Goal: Task Accomplishment & Management: Manage account settings

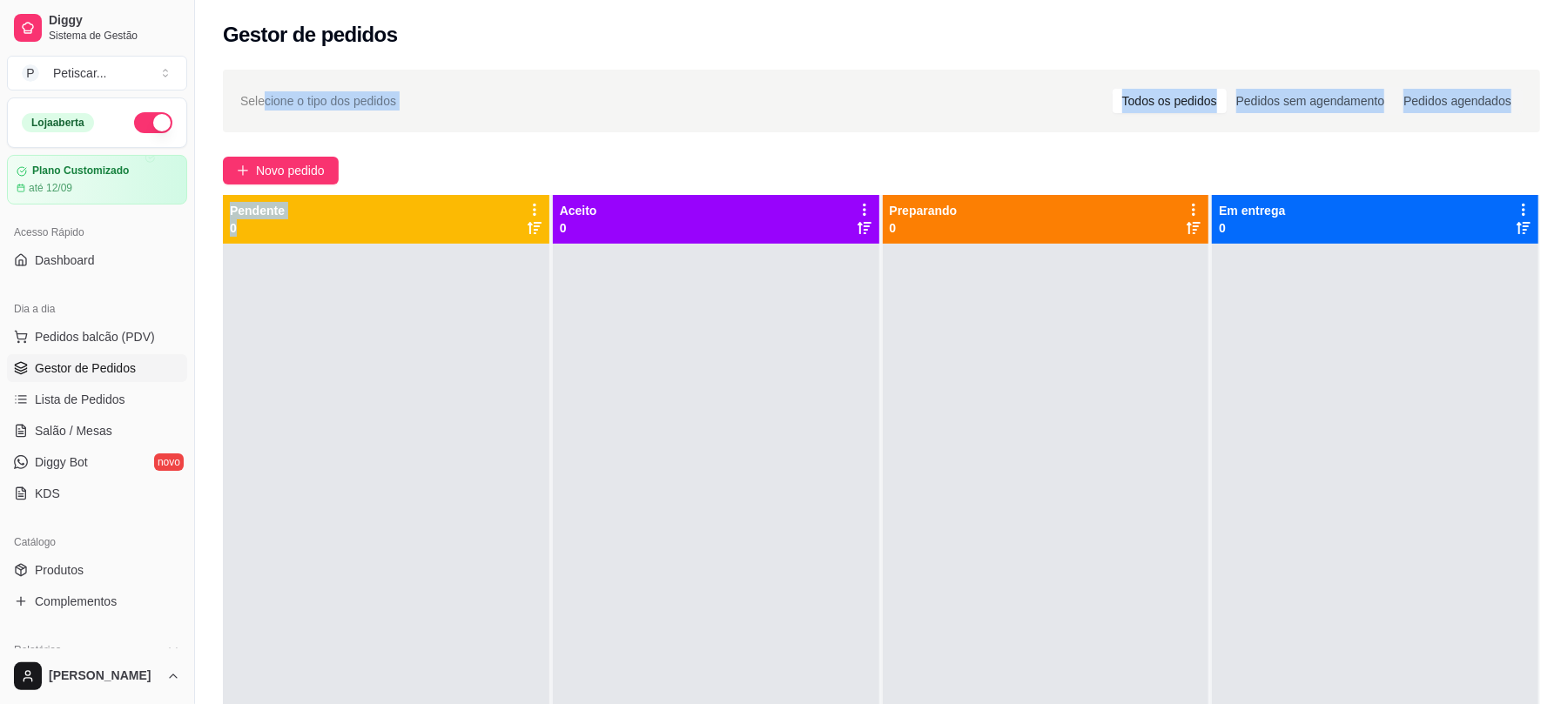
click at [277, 169] on span "Novo pedido" at bounding box center [290, 171] width 69 height 19
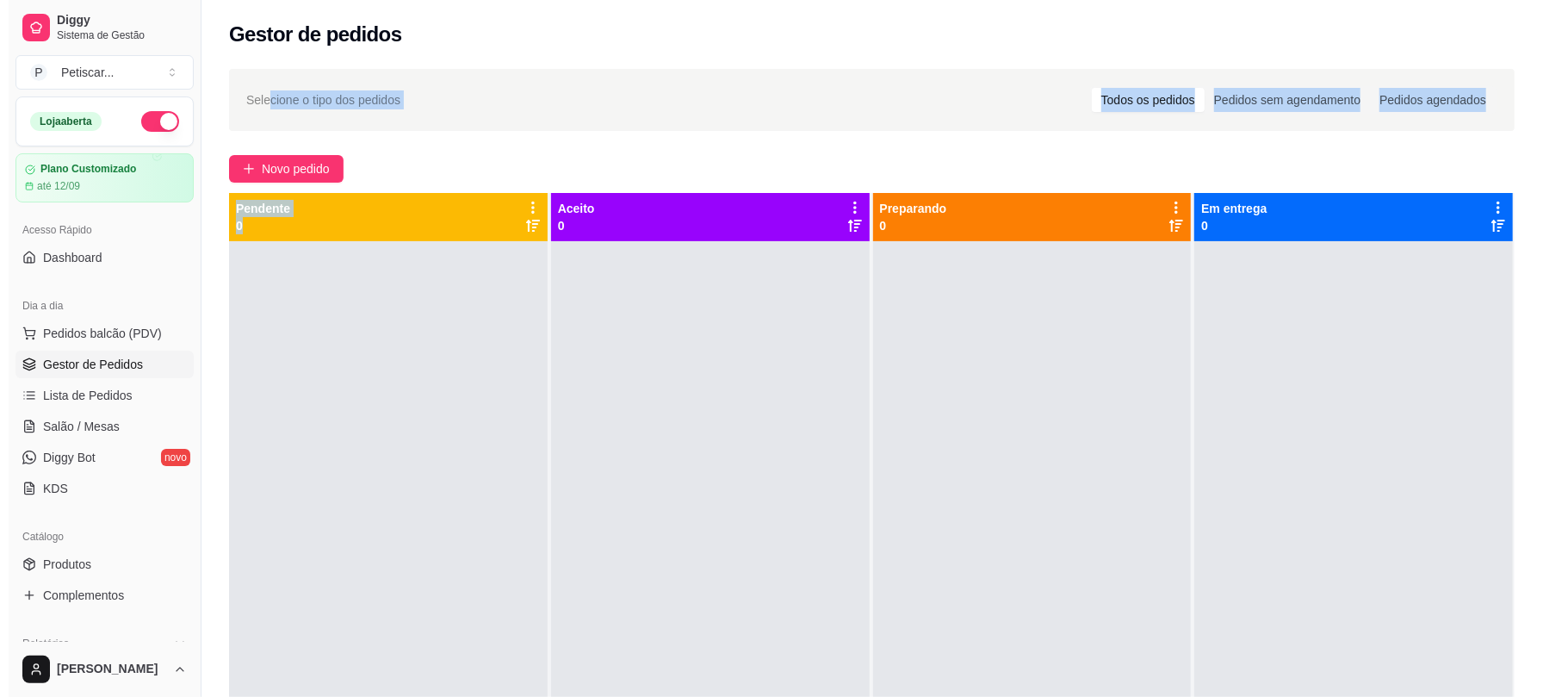
scroll to position [108, 0]
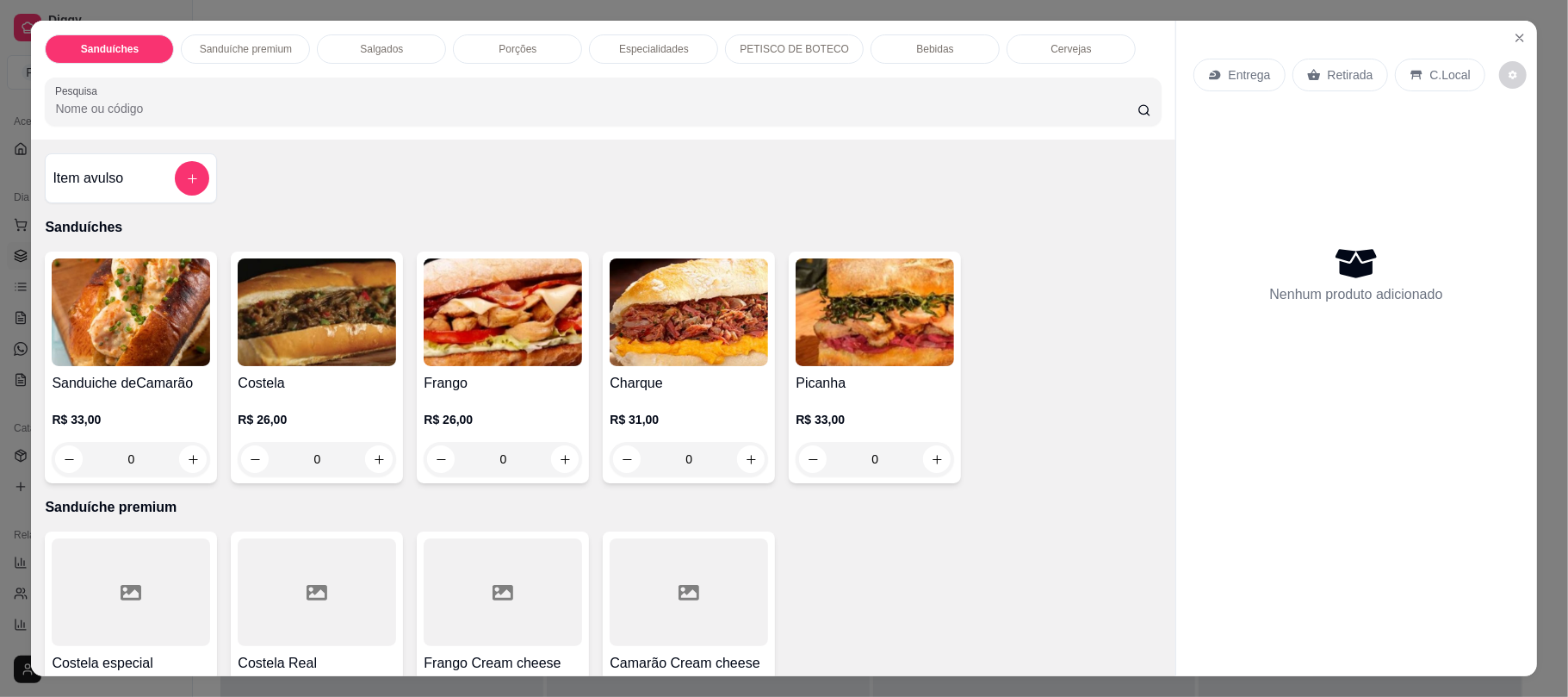
click at [507, 47] on p "Porções" at bounding box center [518, 48] width 38 height 14
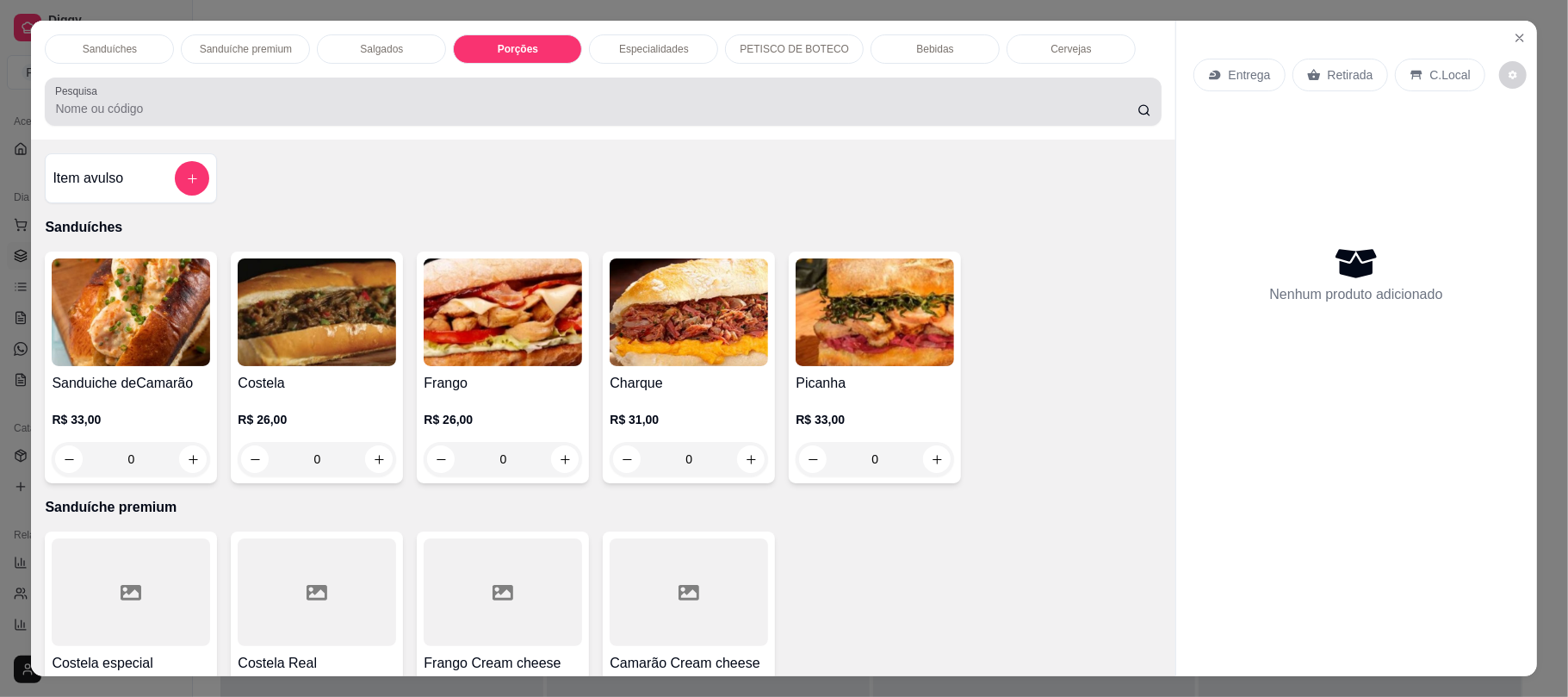
scroll to position [34, 0]
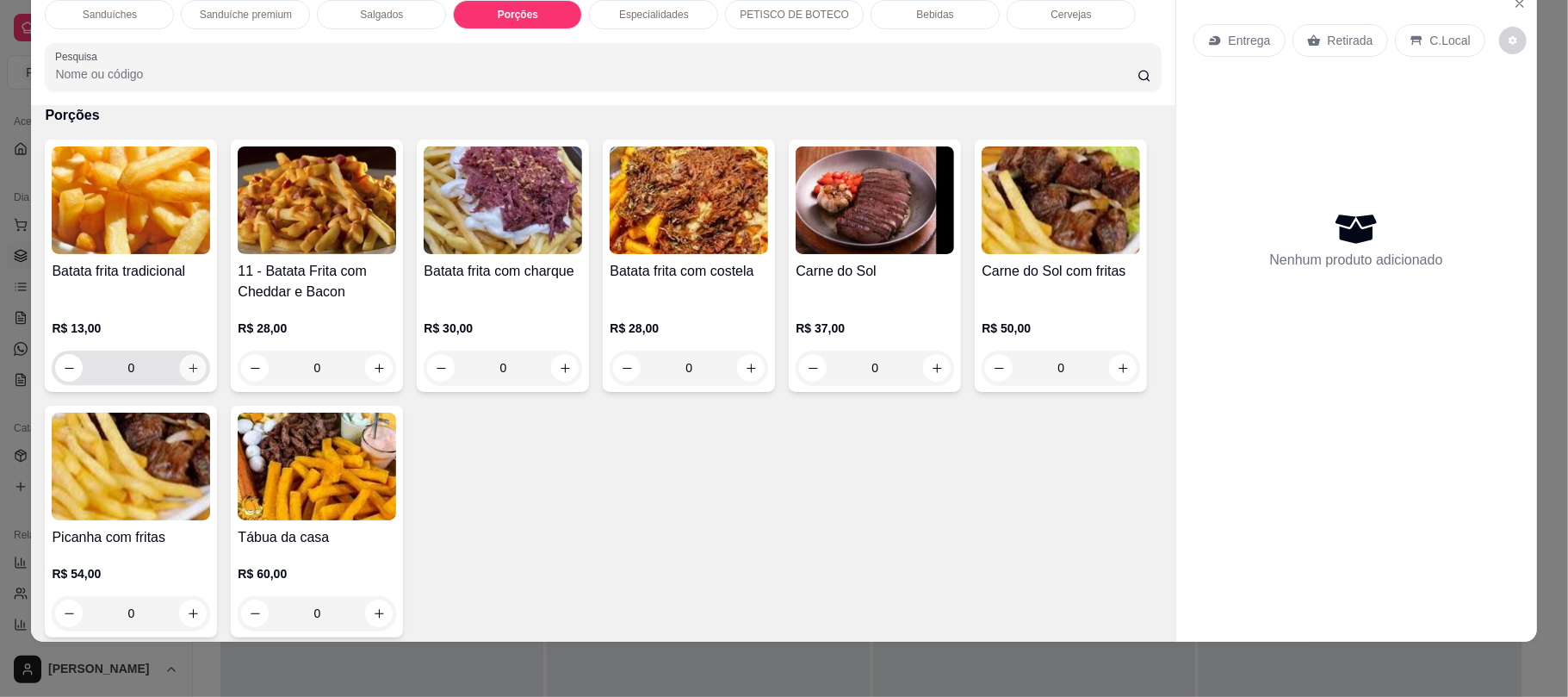
click at [184, 376] on button "increase-product-quantity" at bounding box center [193, 368] width 27 height 27
type input "1"
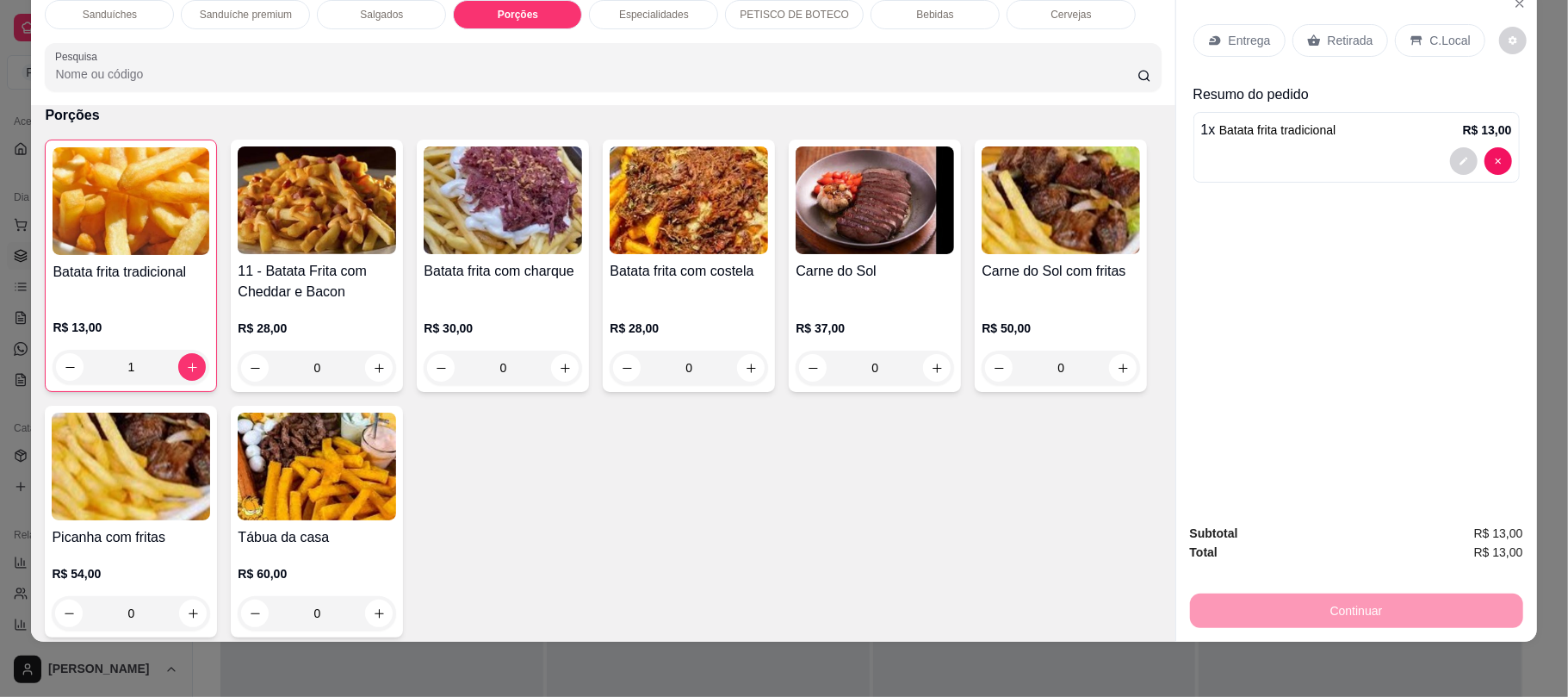
click at [911, 29] on div "Bebidas" at bounding box center [935, 14] width 129 height 29
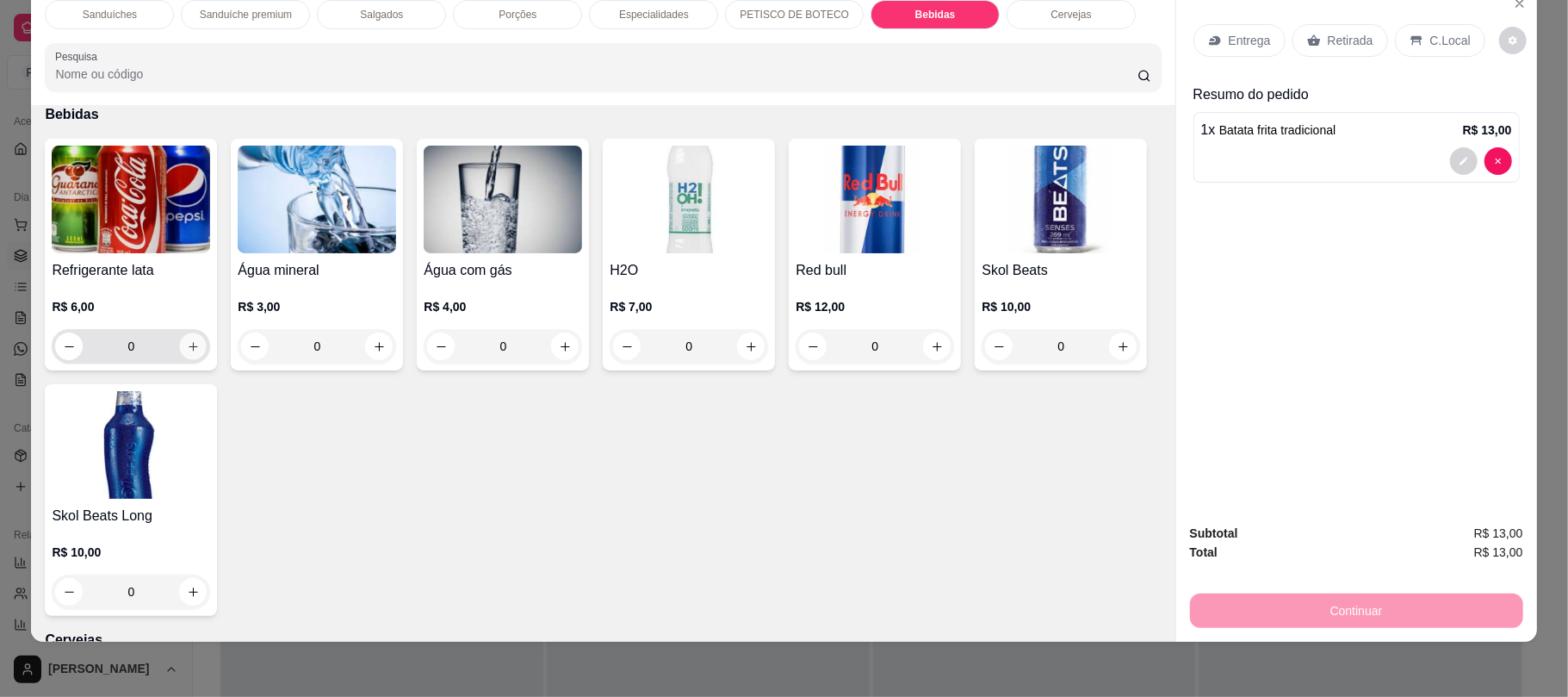
click at [187, 345] on icon "increase-product-quantity" at bounding box center [194, 347] width 13 height 13
type input "1"
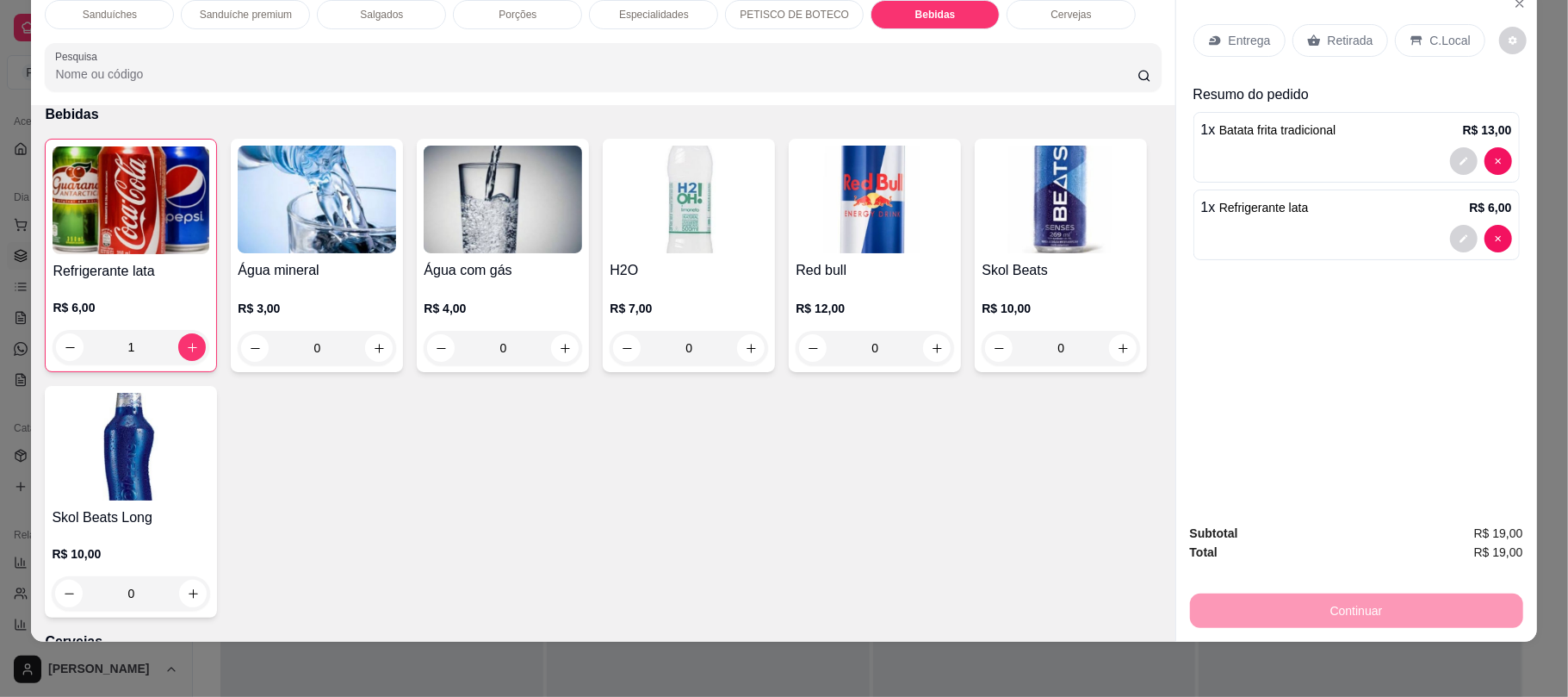
click at [1329, 50] on div "Retirada" at bounding box center [1340, 40] width 96 height 32
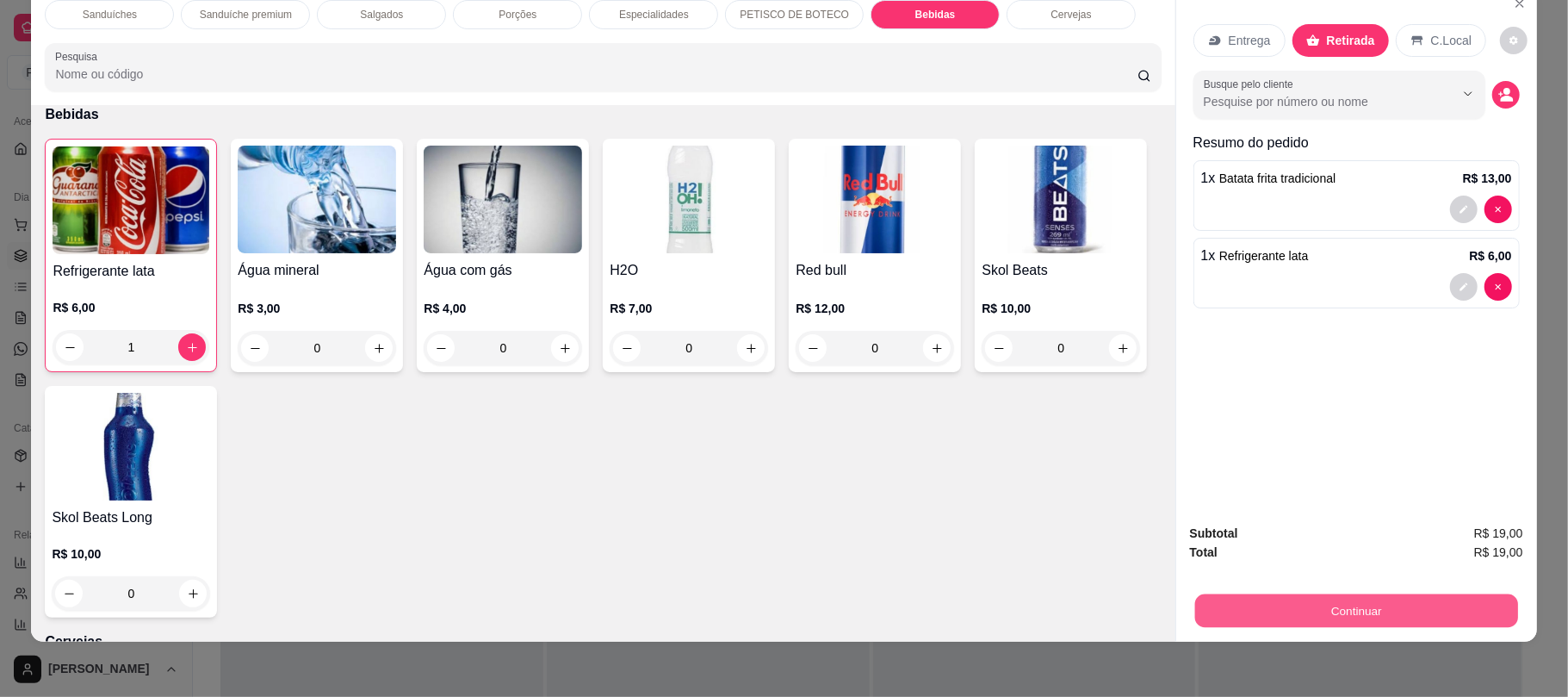
click at [1342, 594] on button "Continuar" at bounding box center [1356, 610] width 323 height 33
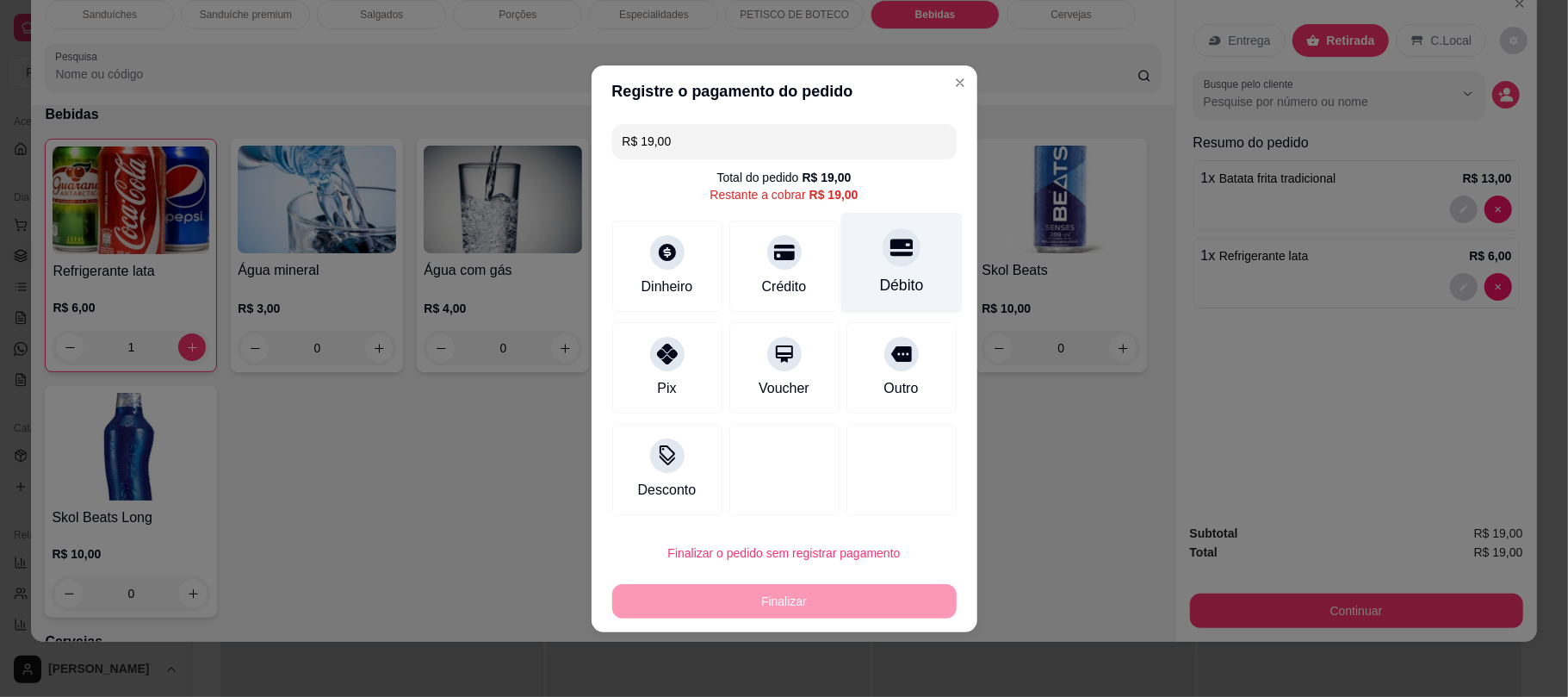
click at [855, 257] on div "Débito" at bounding box center [902, 262] width 122 height 101
type input "R$ 0,00"
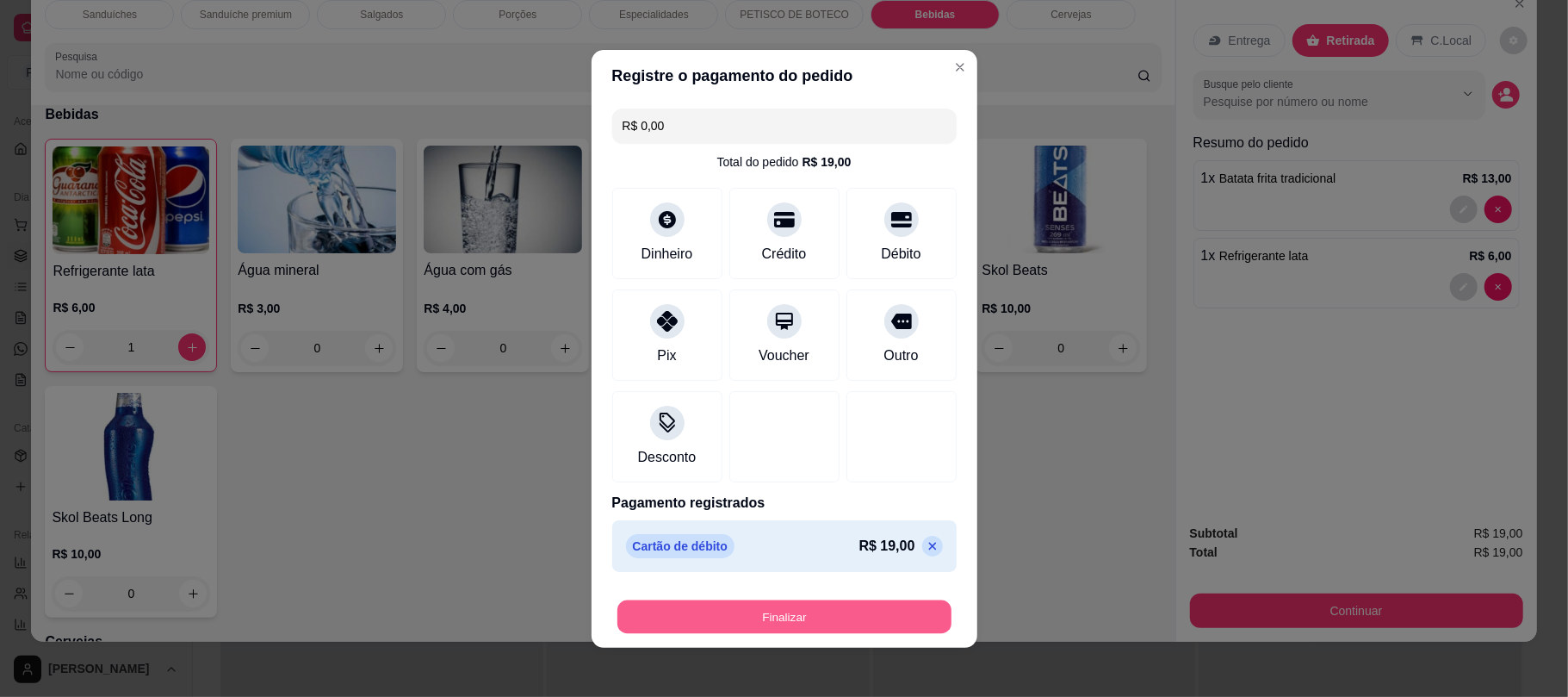
click at [841, 611] on button "Finalizar" at bounding box center [785, 616] width 335 height 33
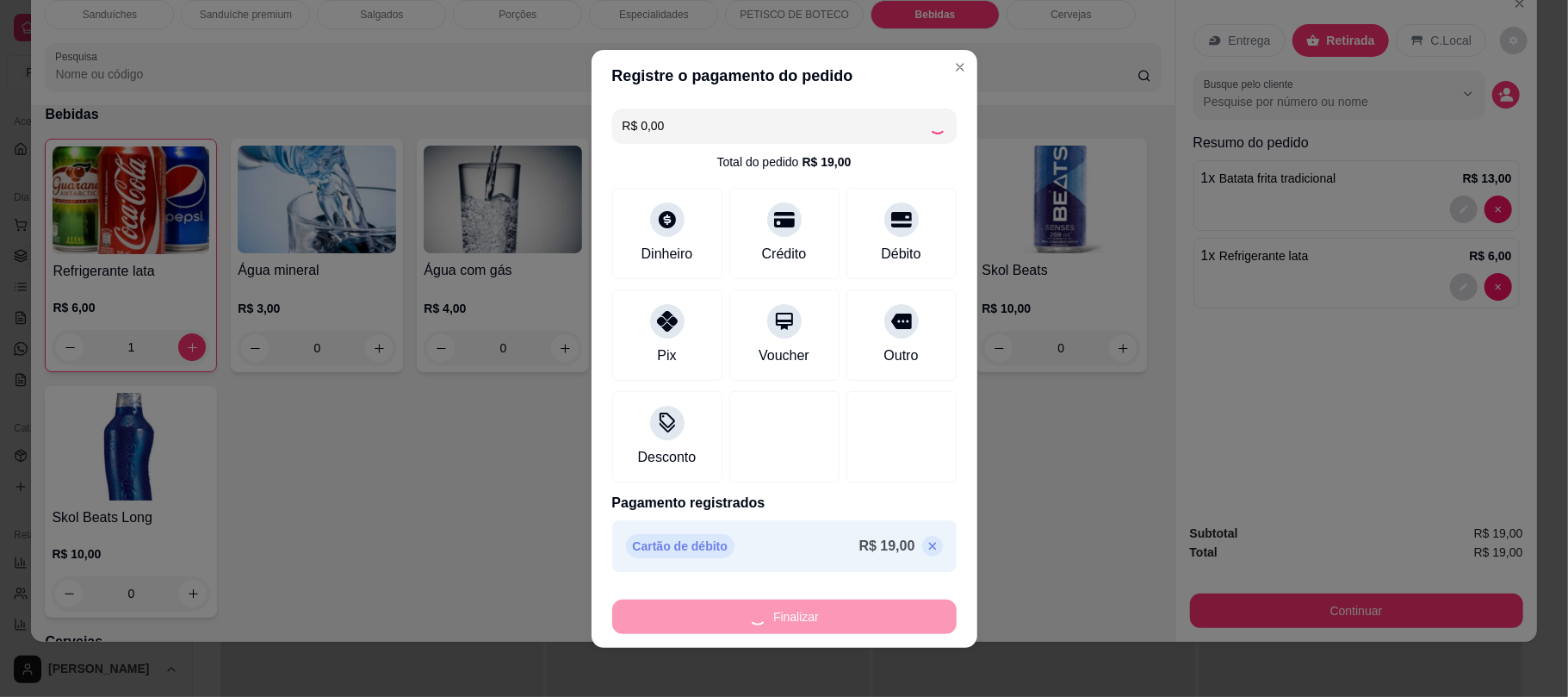
type input "0"
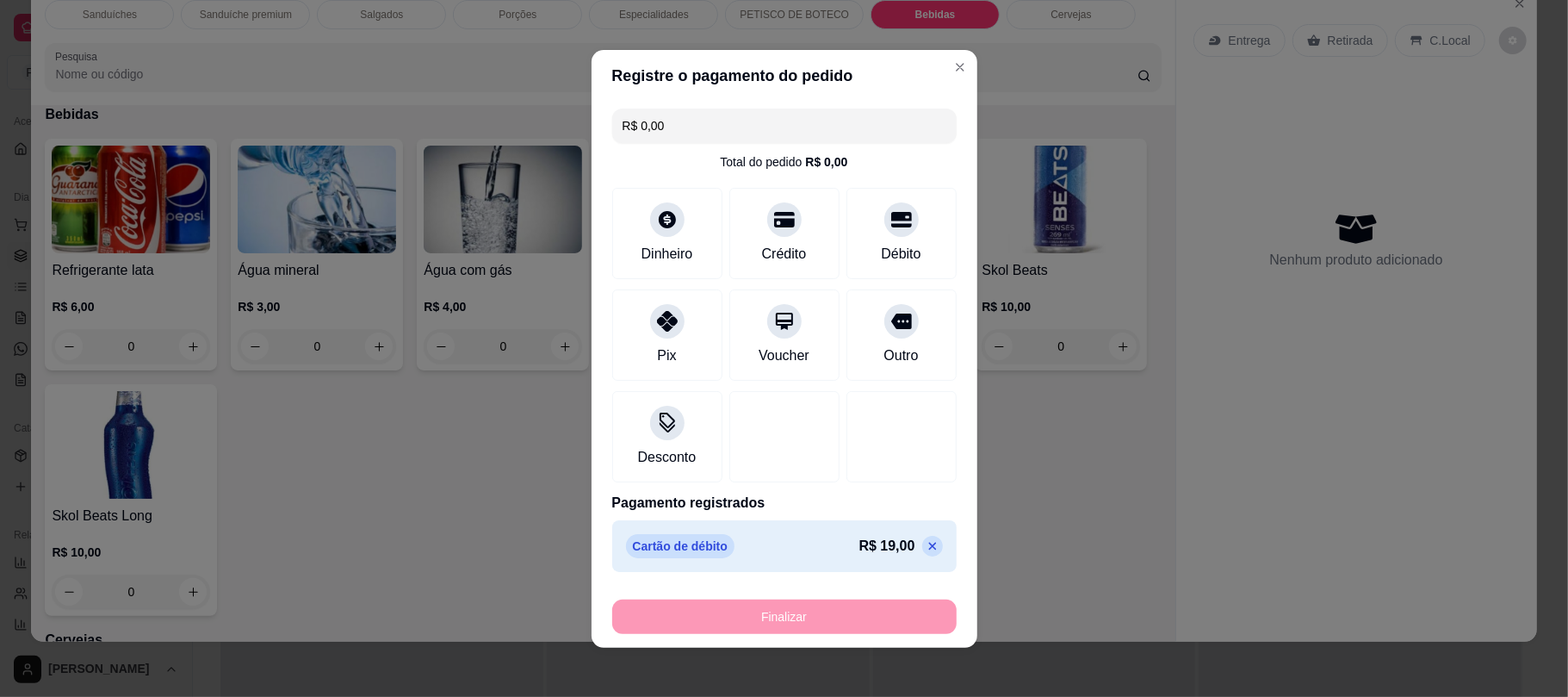
type input "-R$ 19,00"
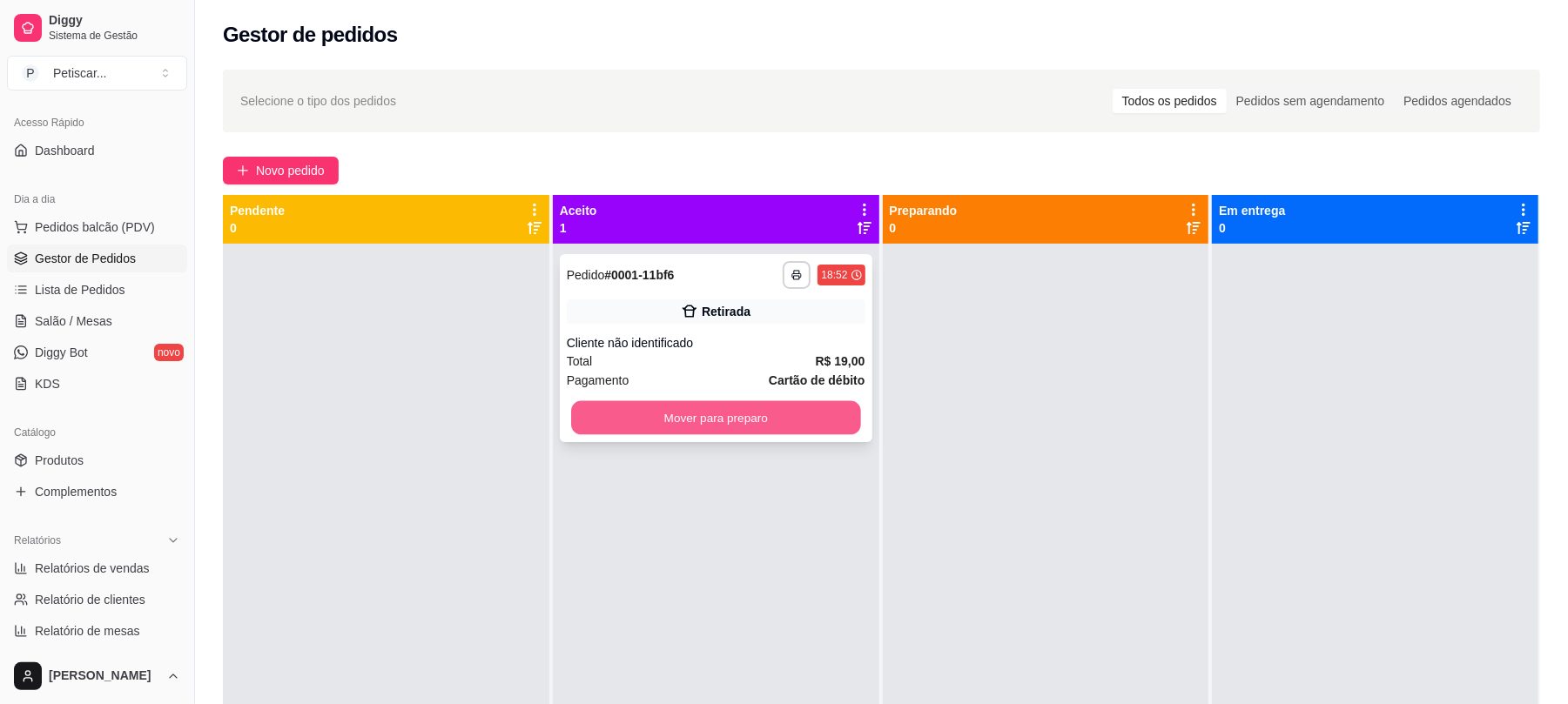
click at [667, 423] on button "Mover para preparo" at bounding box center [716, 418] width 289 height 34
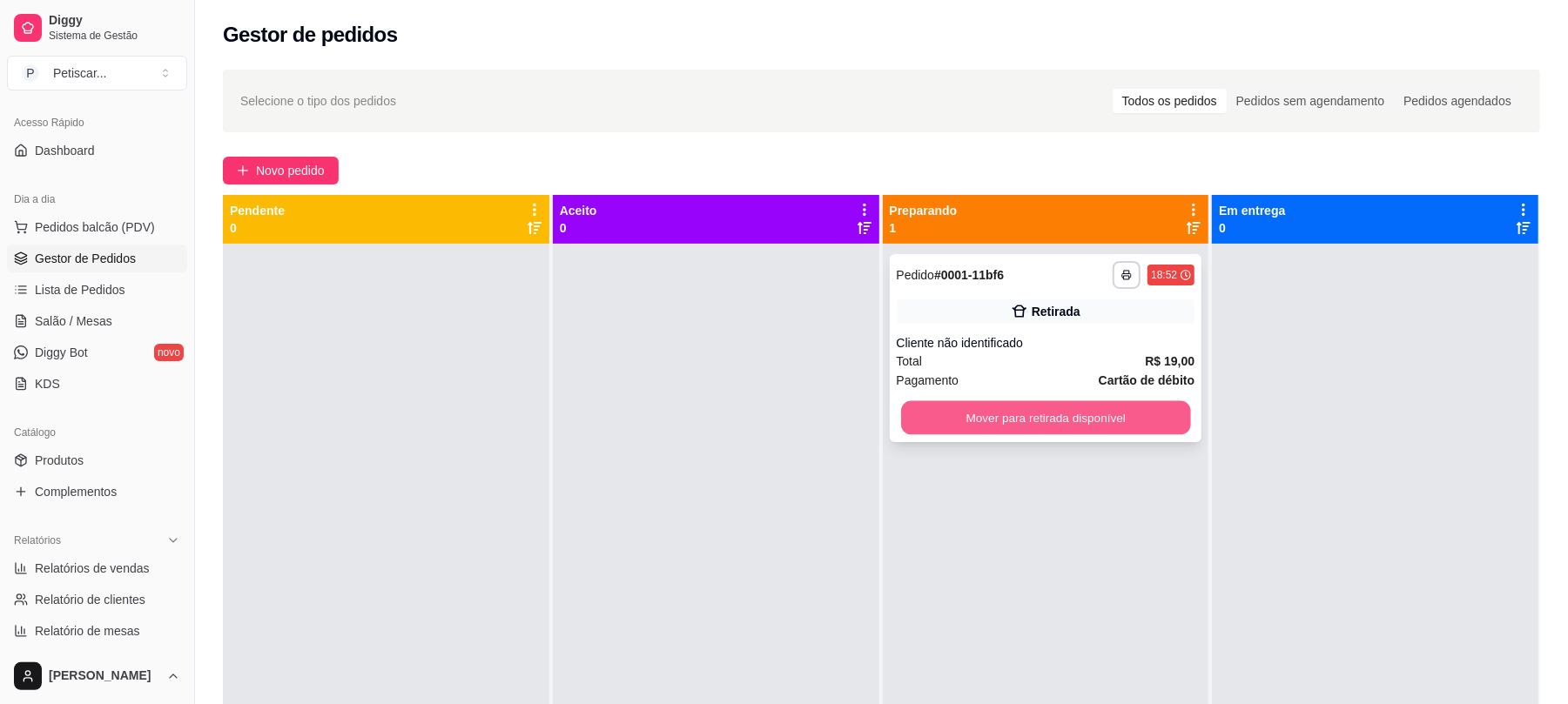
click at [943, 418] on button "Mover para retirada disponível" at bounding box center [1045, 418] width 289 height 34
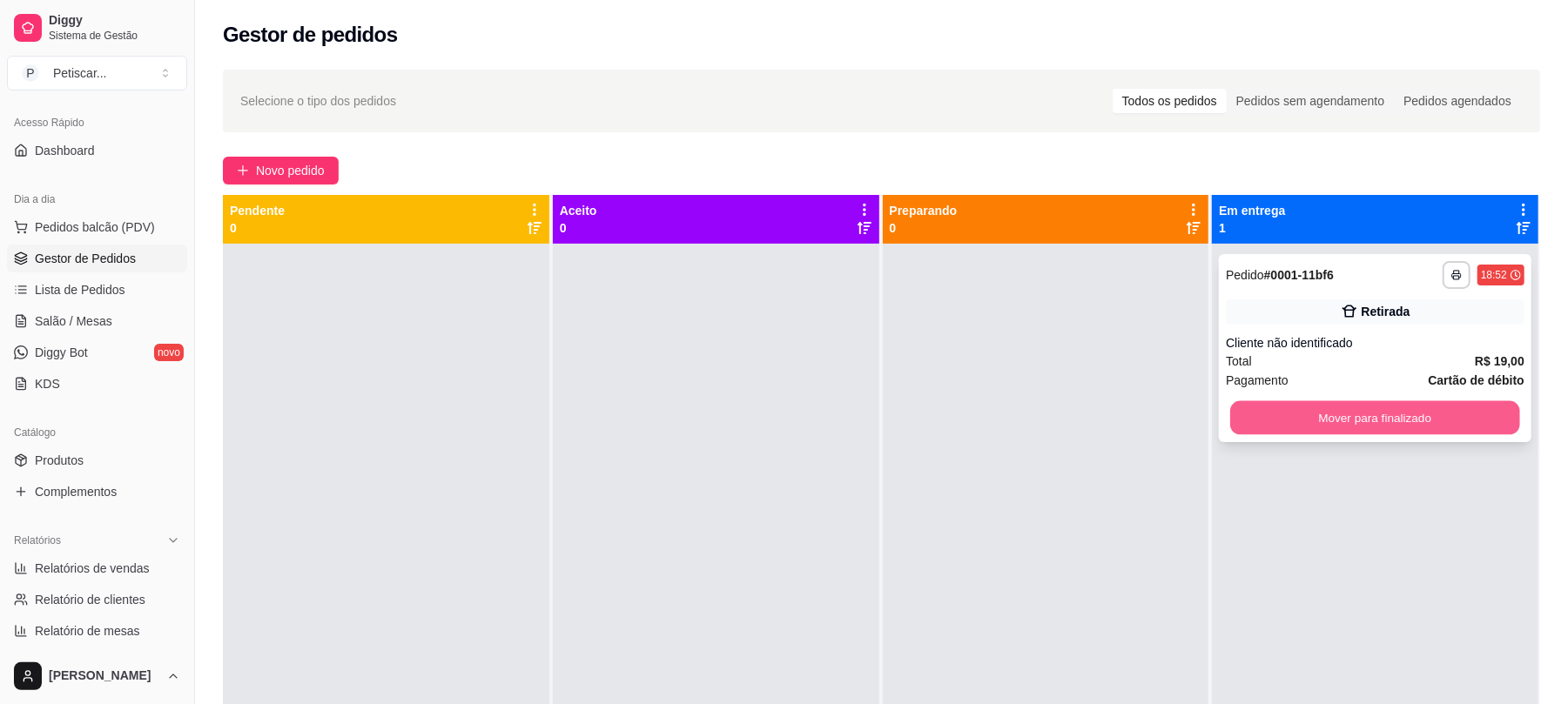
click at [1265, 404] on button "Mover para finalizado" at bounding box center [1375, 418] width 289 height 34
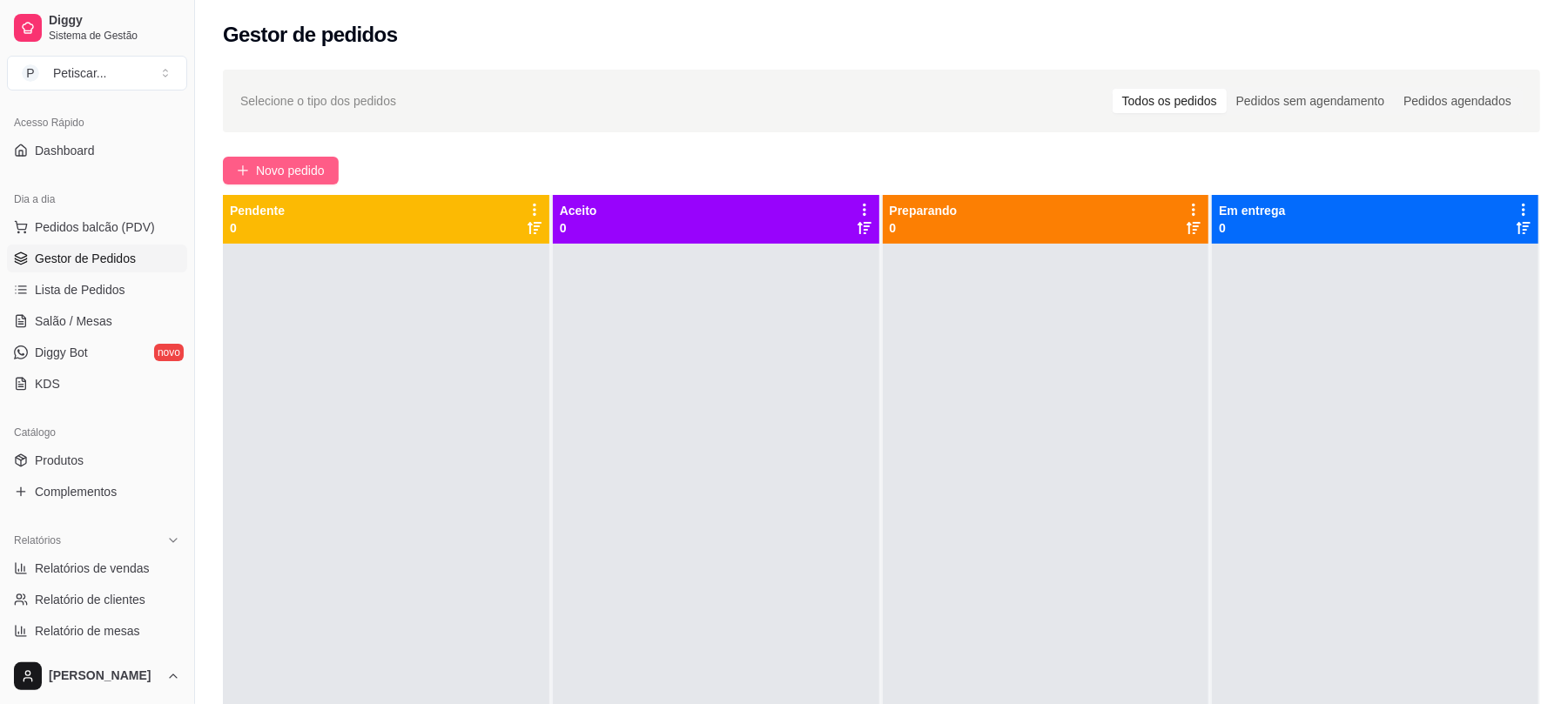
click at [324, 182] on button "Novo pedido" at bounding box center [281, 170] width 116 height 28
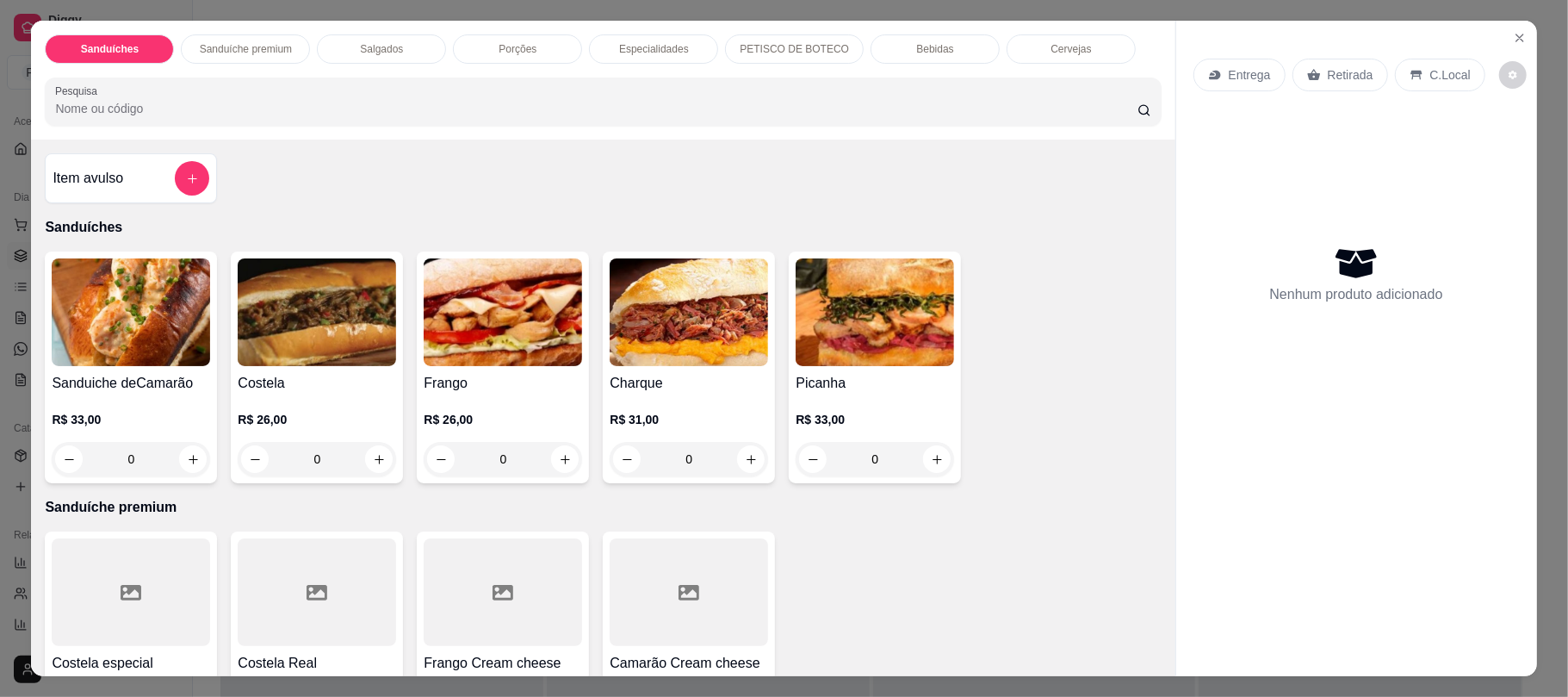
click at [371, 455] on div "0" at bounding box center [316, 459] width 159 height 34
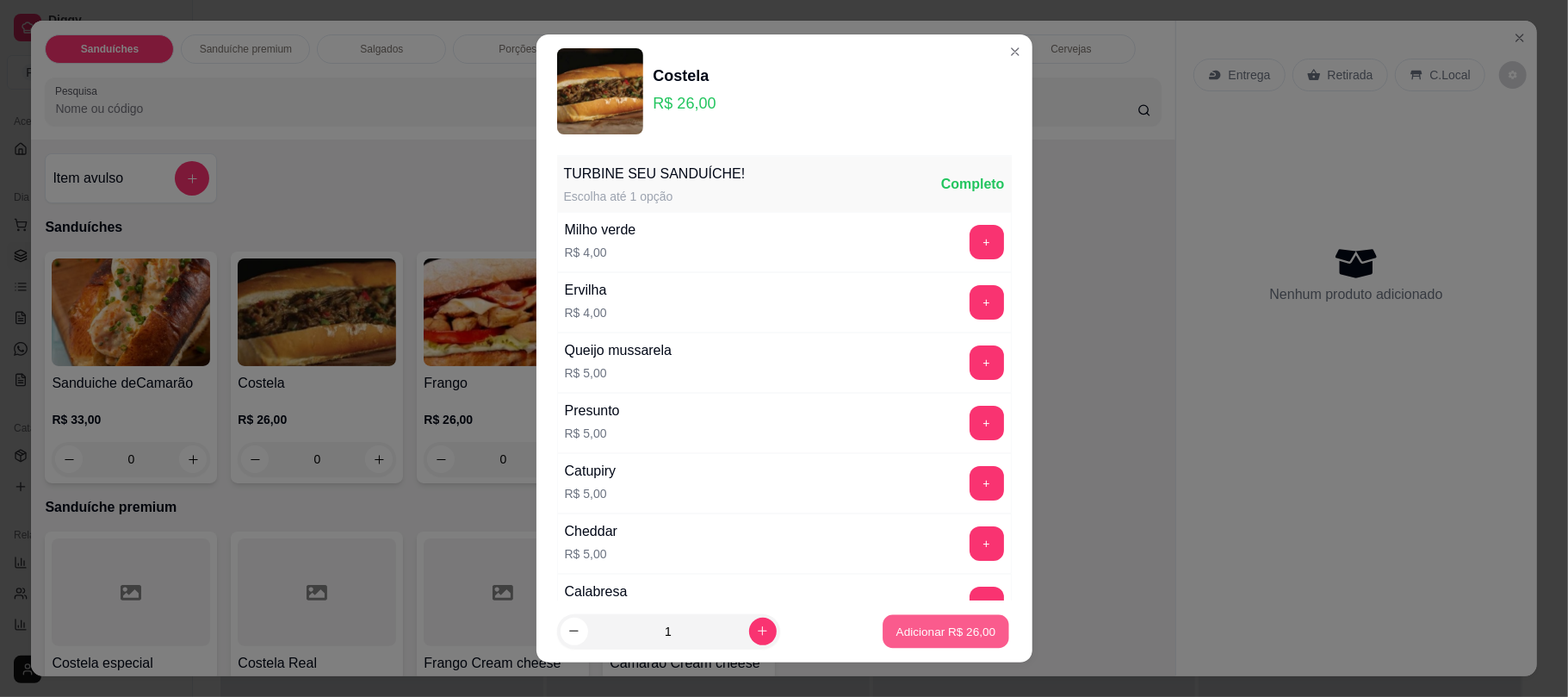
click at [896, 636] on p "Adicionar R$ 26,00" at bounding box center [946, 630] width 100 height 16
type input "1"
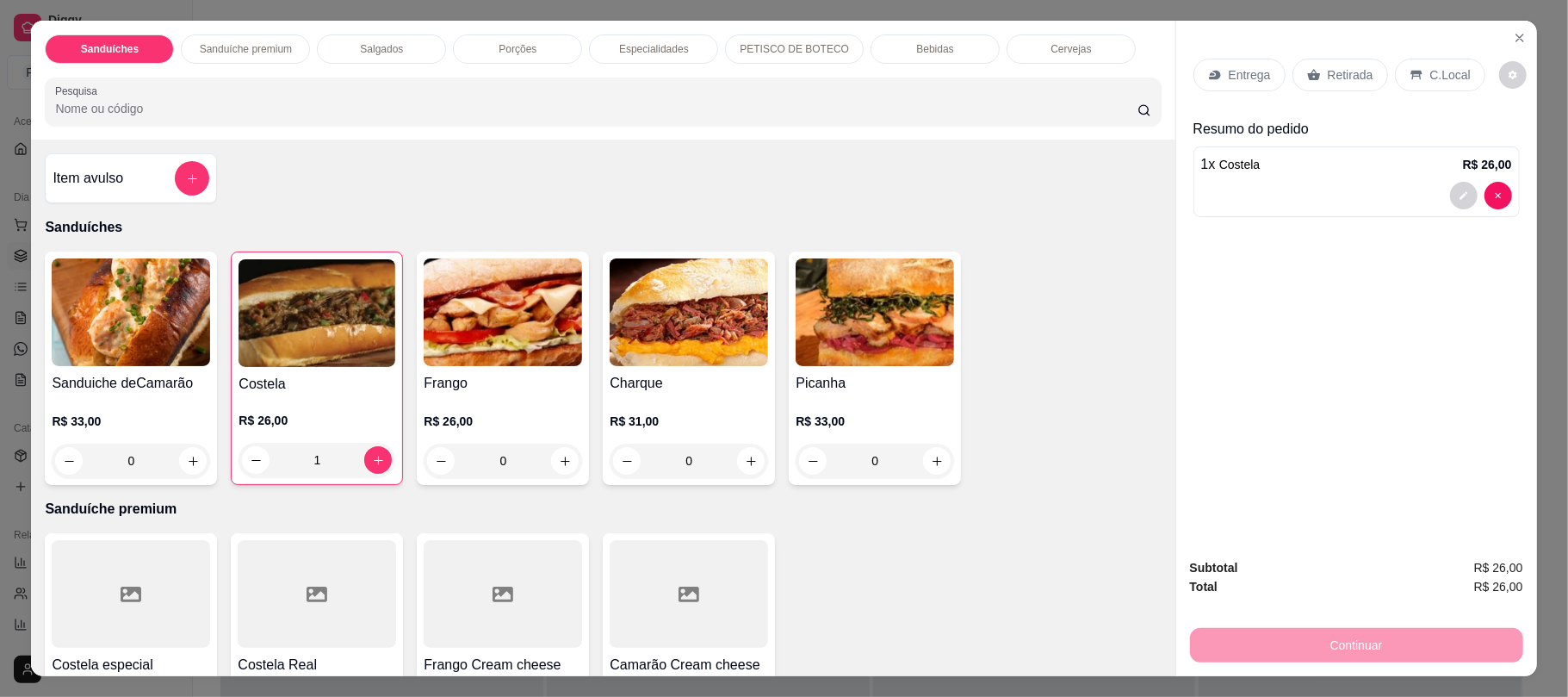
click at [507, 34] on div "Porções" at bounding box center [518, 48] width 129 height 29
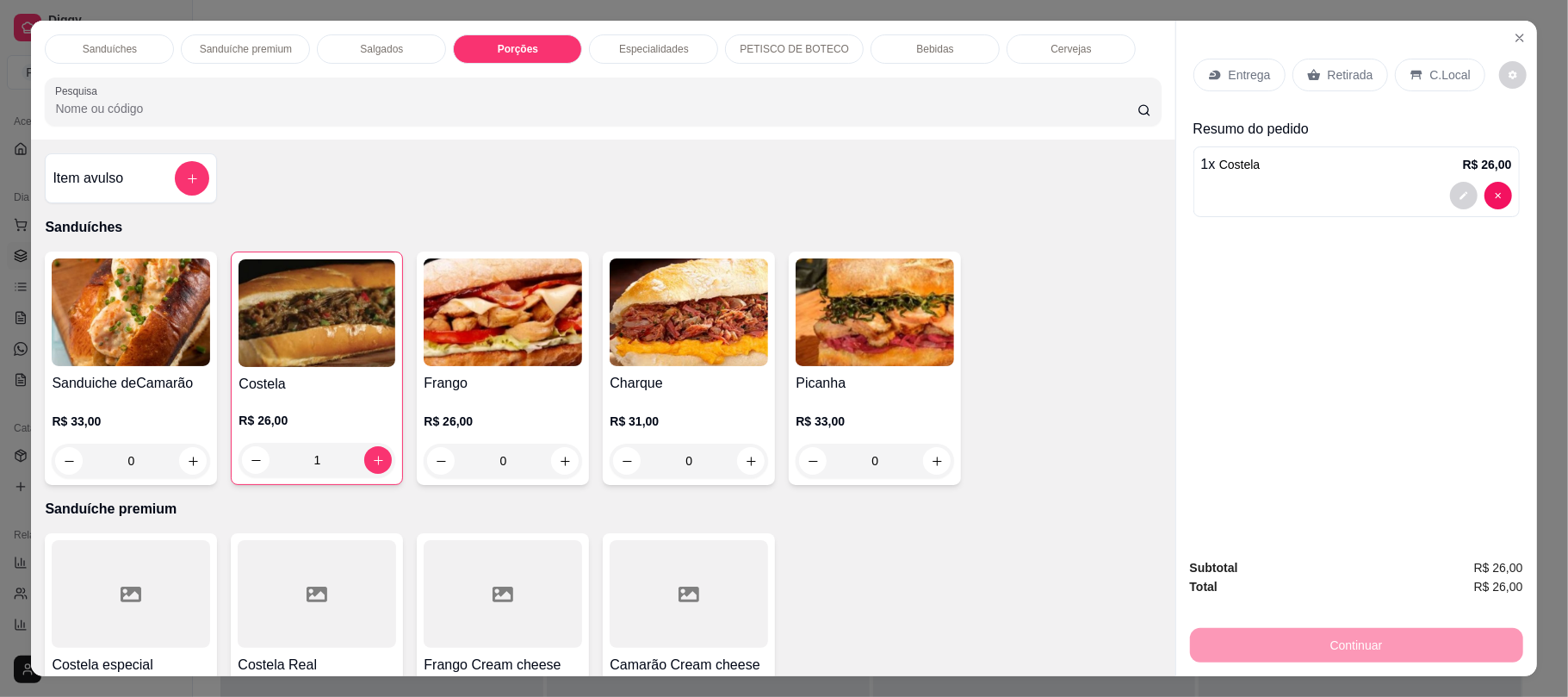
scroll to position [34, 0]
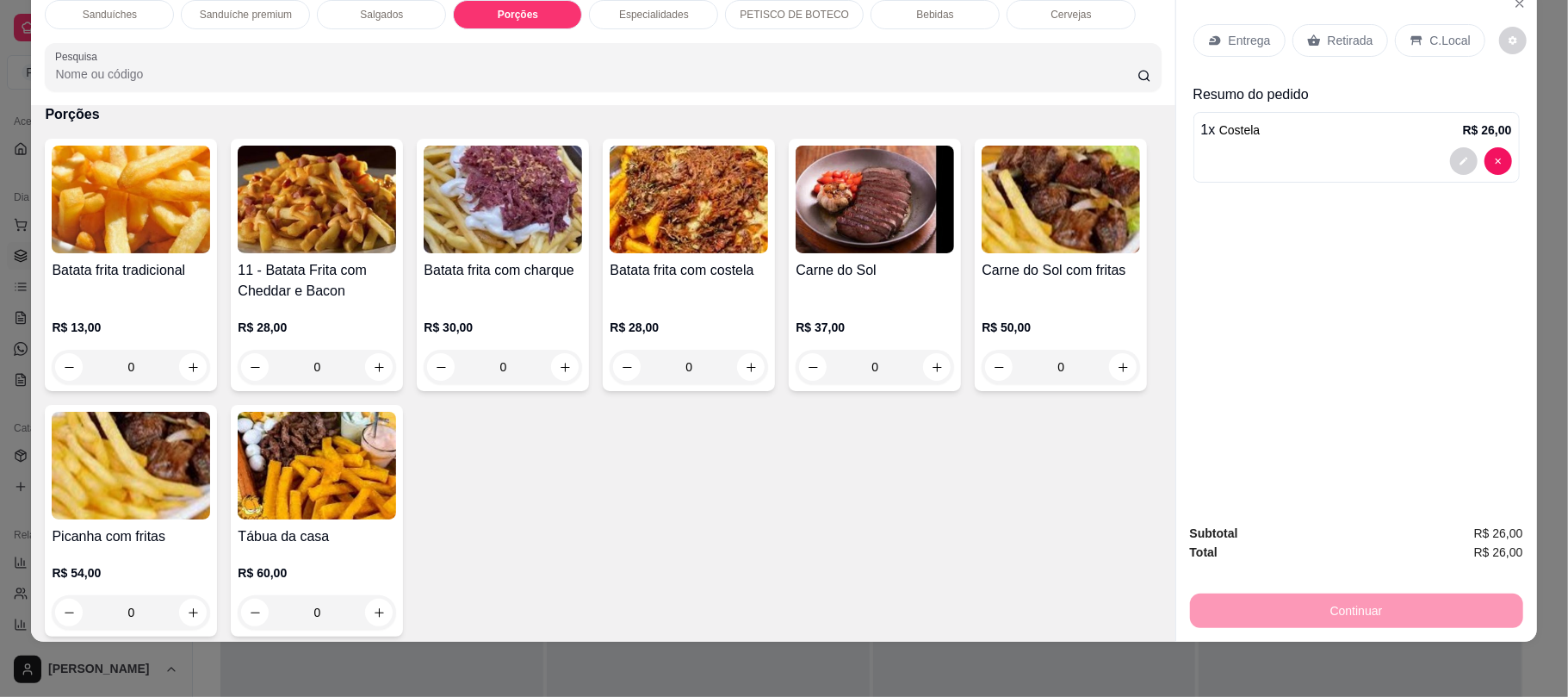
click at [396, 22] on div "Salgados" at bounding box center [382, 14] width 129 height 29
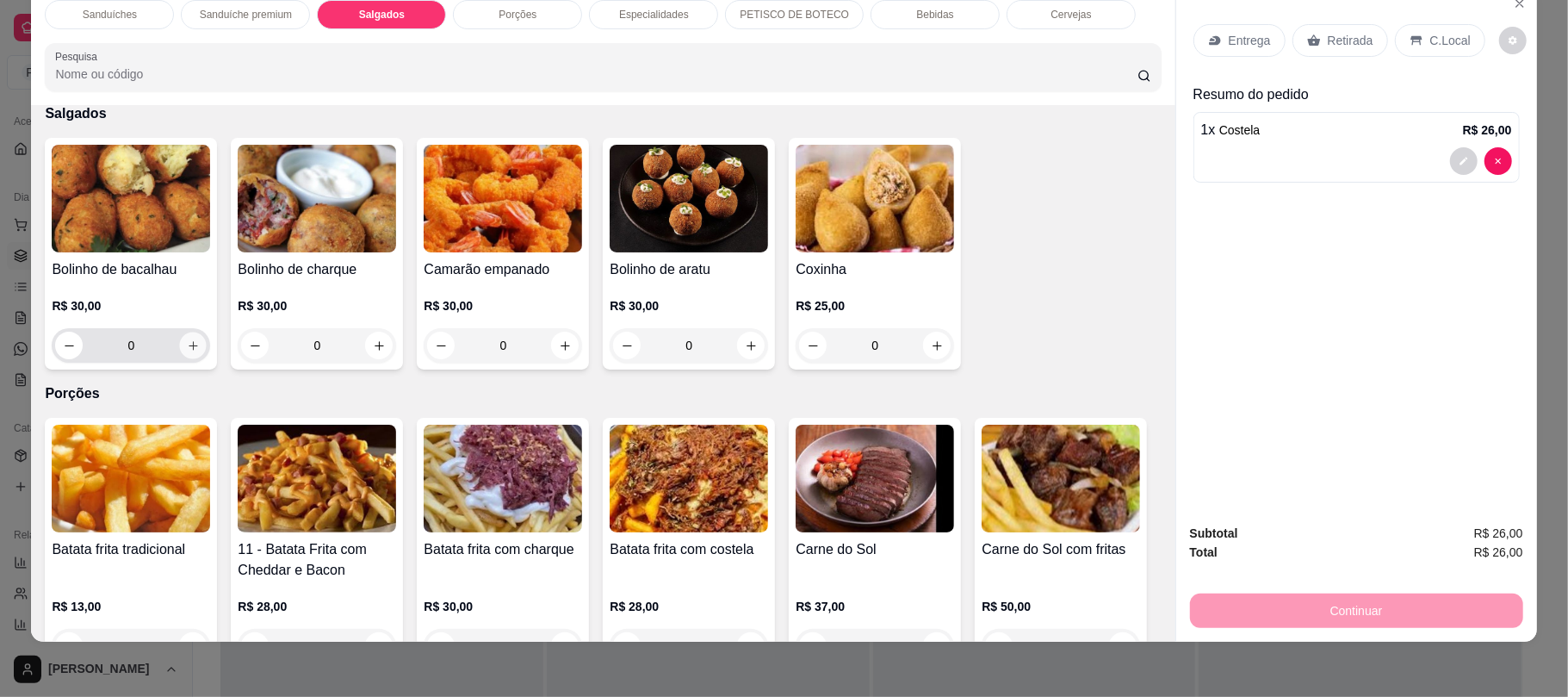
click at [188, 350] on icon "increase-product-quantity" at bounding box center [192, 345] width 9 height 9
type input "1"
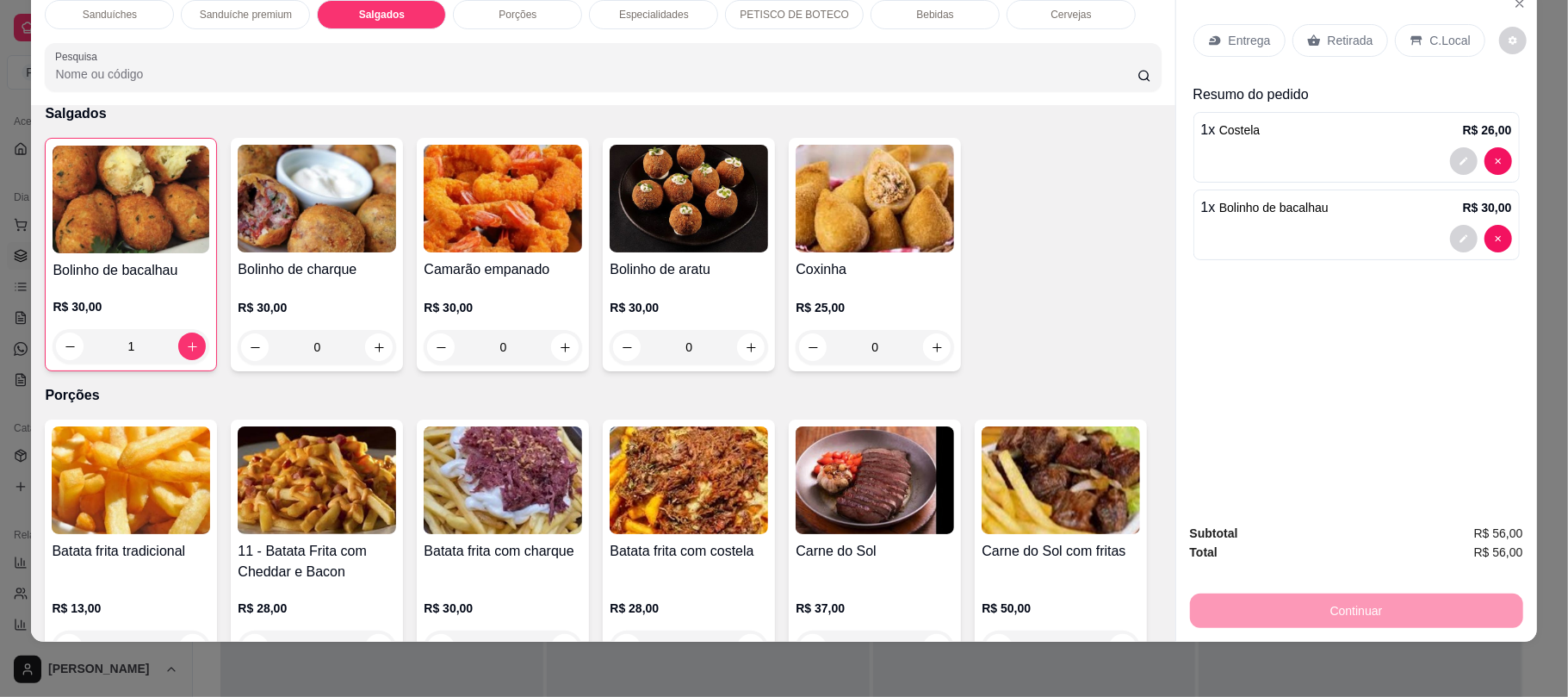
click at [1351, 25] on div "Retirada" at bounding box center [1340, 40] width 96 height 32
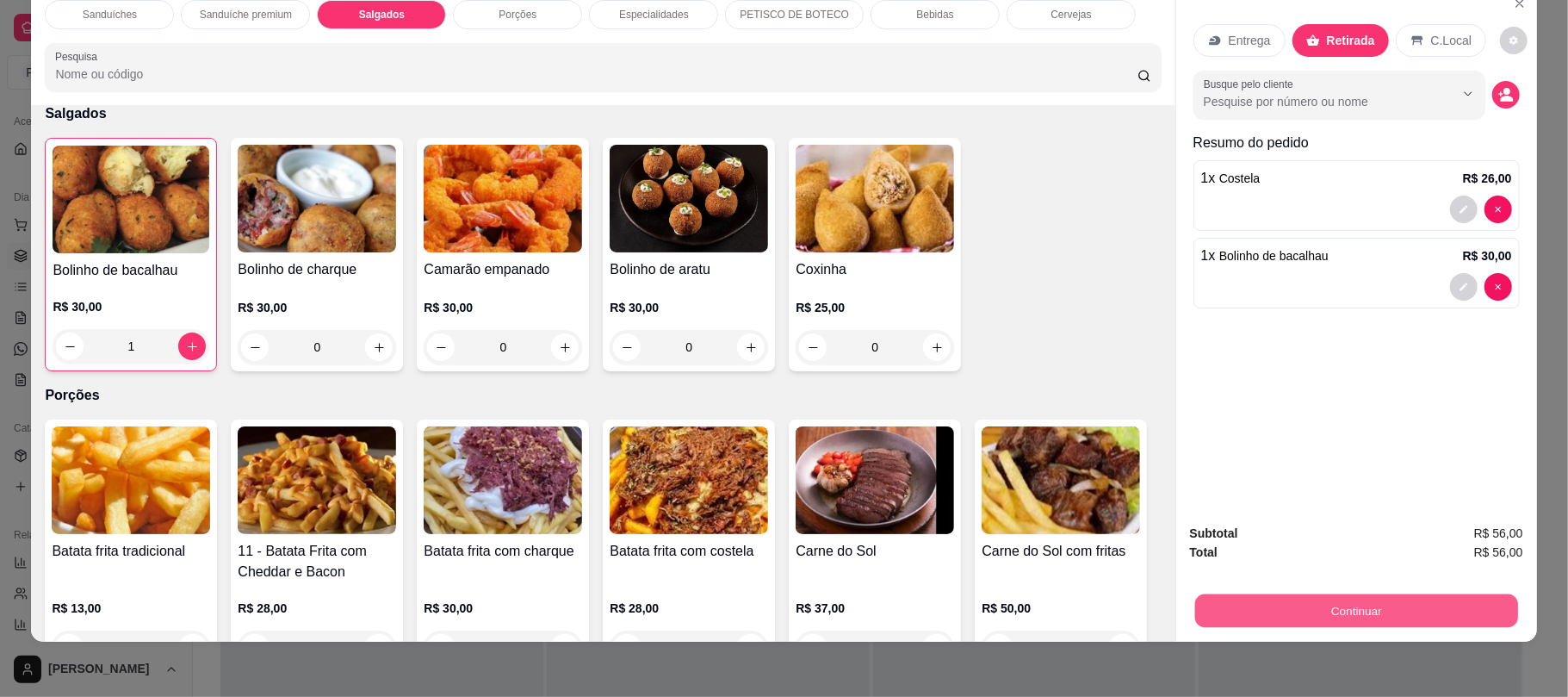
click at [1324, 617] on button "Continuar" at bounding box center [1356, 610] width 323 height 33
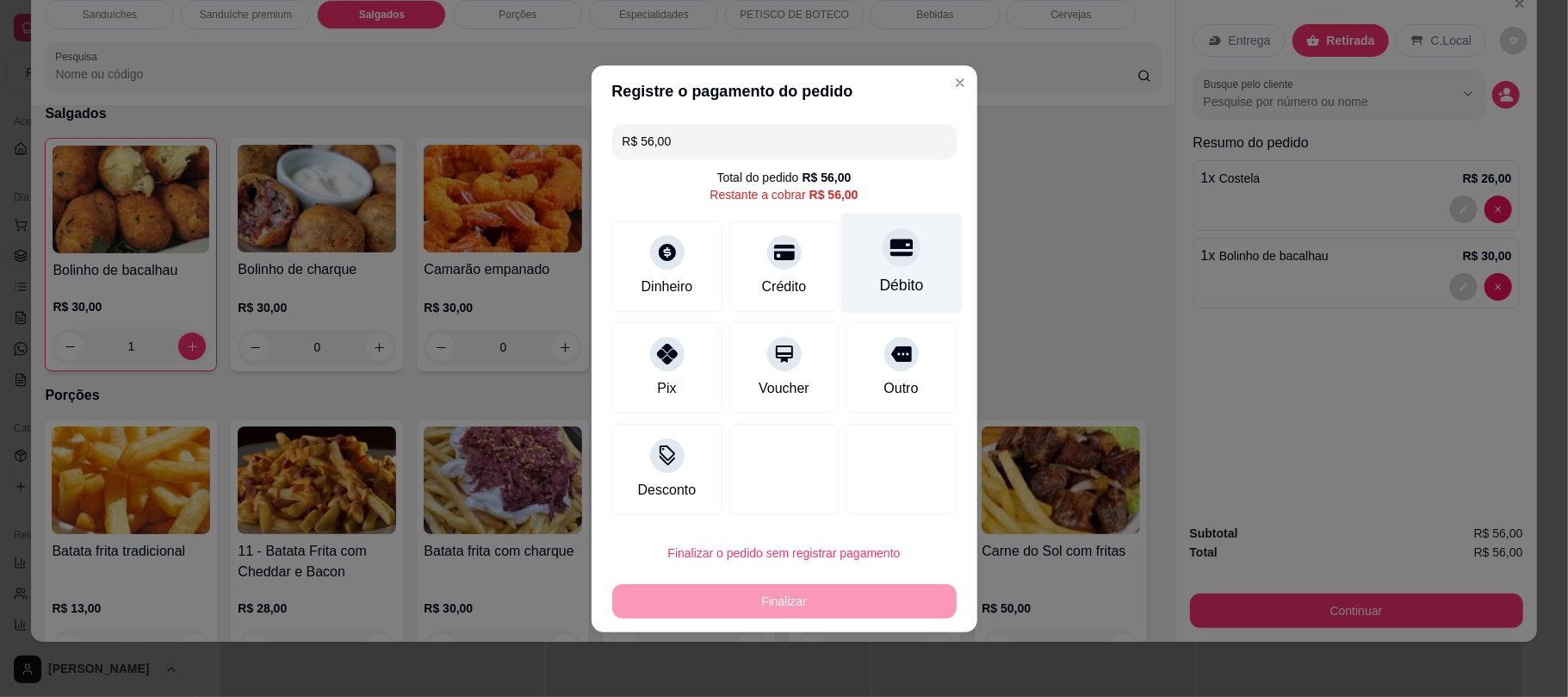
click at [911, 288] on div "Débito" at bounding box center [902, 262] width 122 height 101
type input "R$ 0,00"
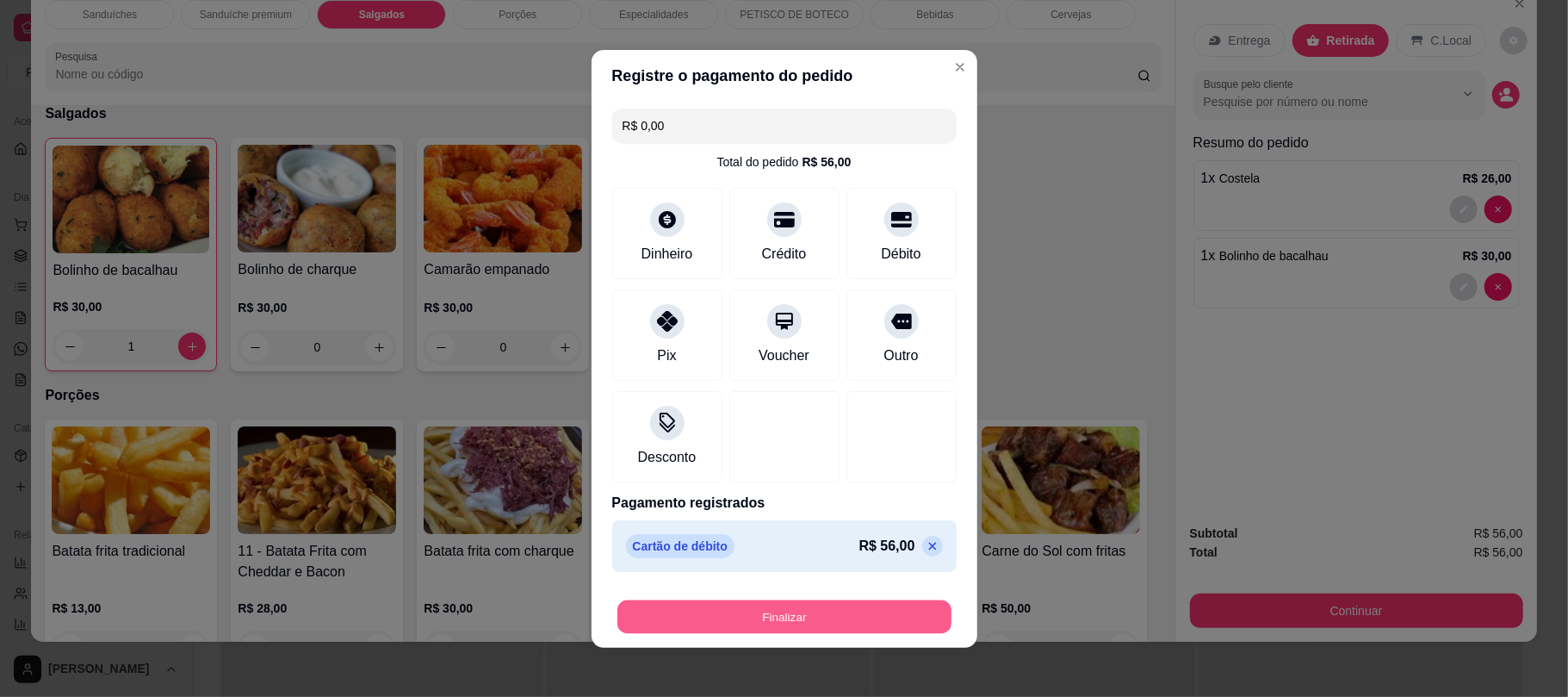
click at [883, 602] on button "Finalizar" at bounding box center [785, 616] width 335 height 33
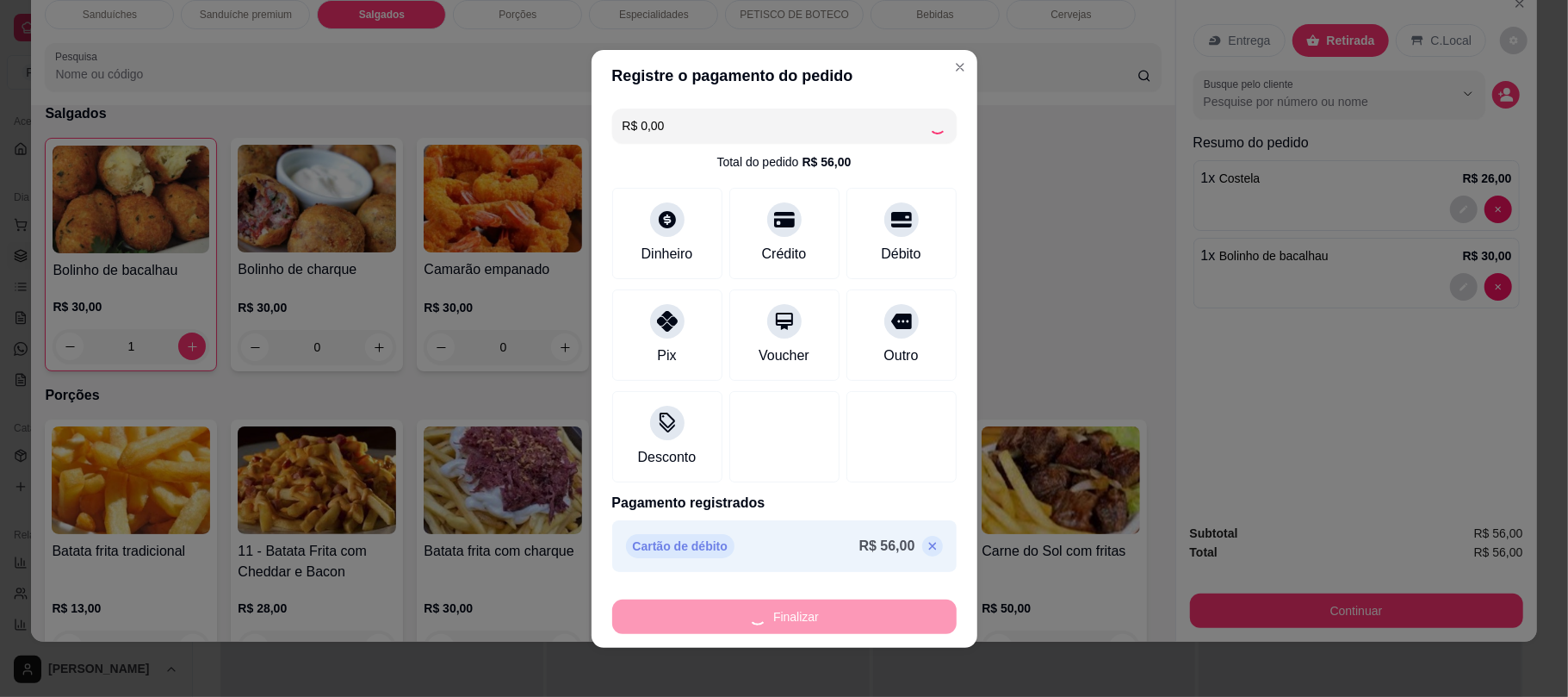
type input "0"
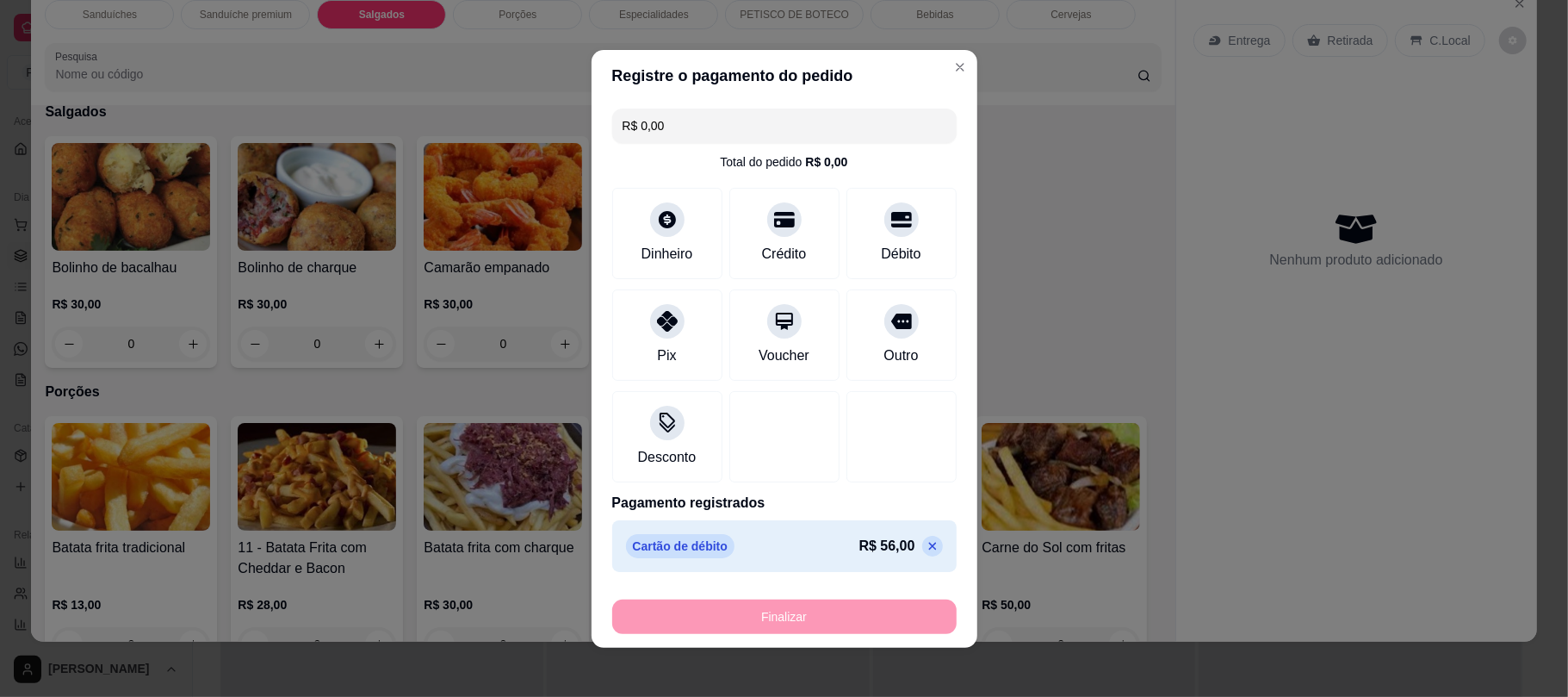
type input "-R$ 56,00"
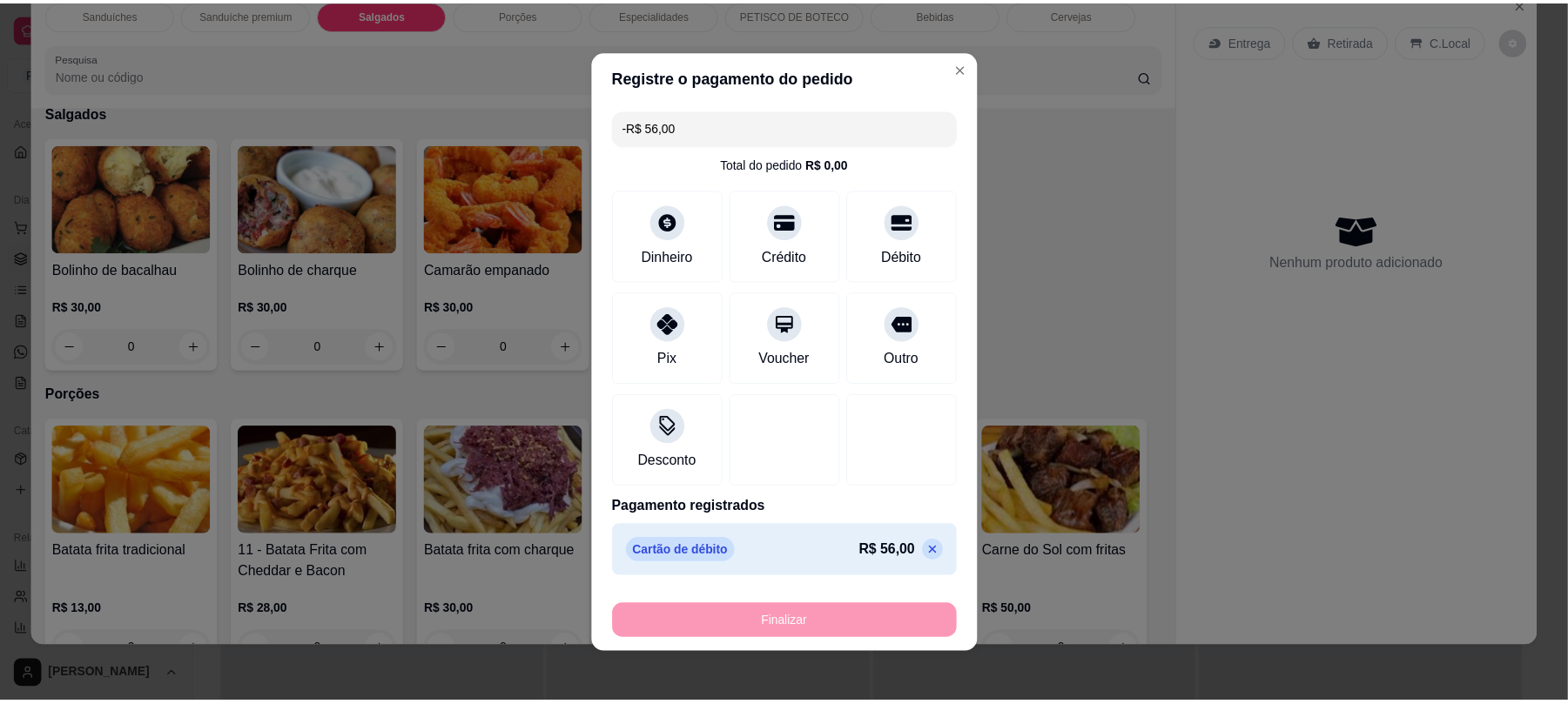
scroll to position [645, 0]
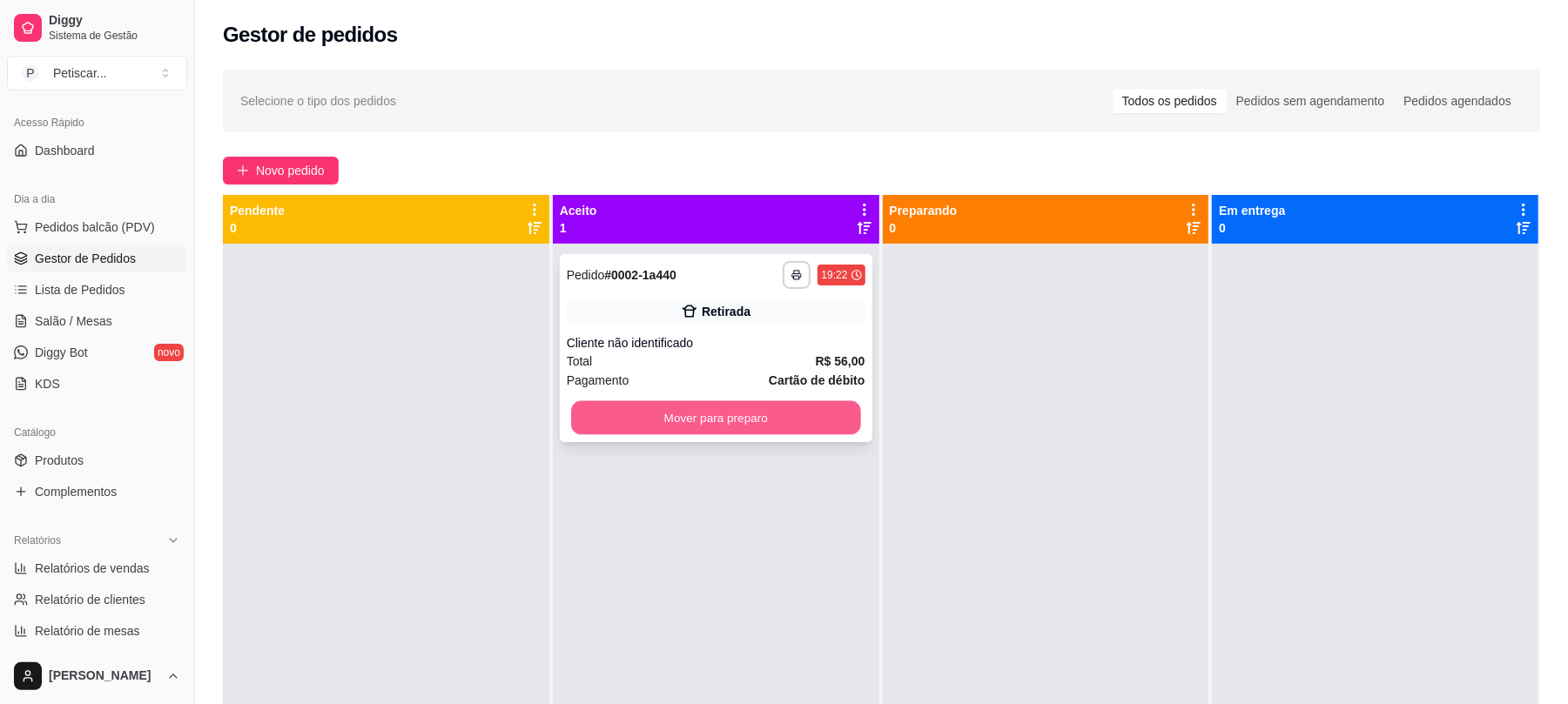
click at [799, 420] on button "Mover para preparo" at bounding box center [716, 418] width 289 height 34
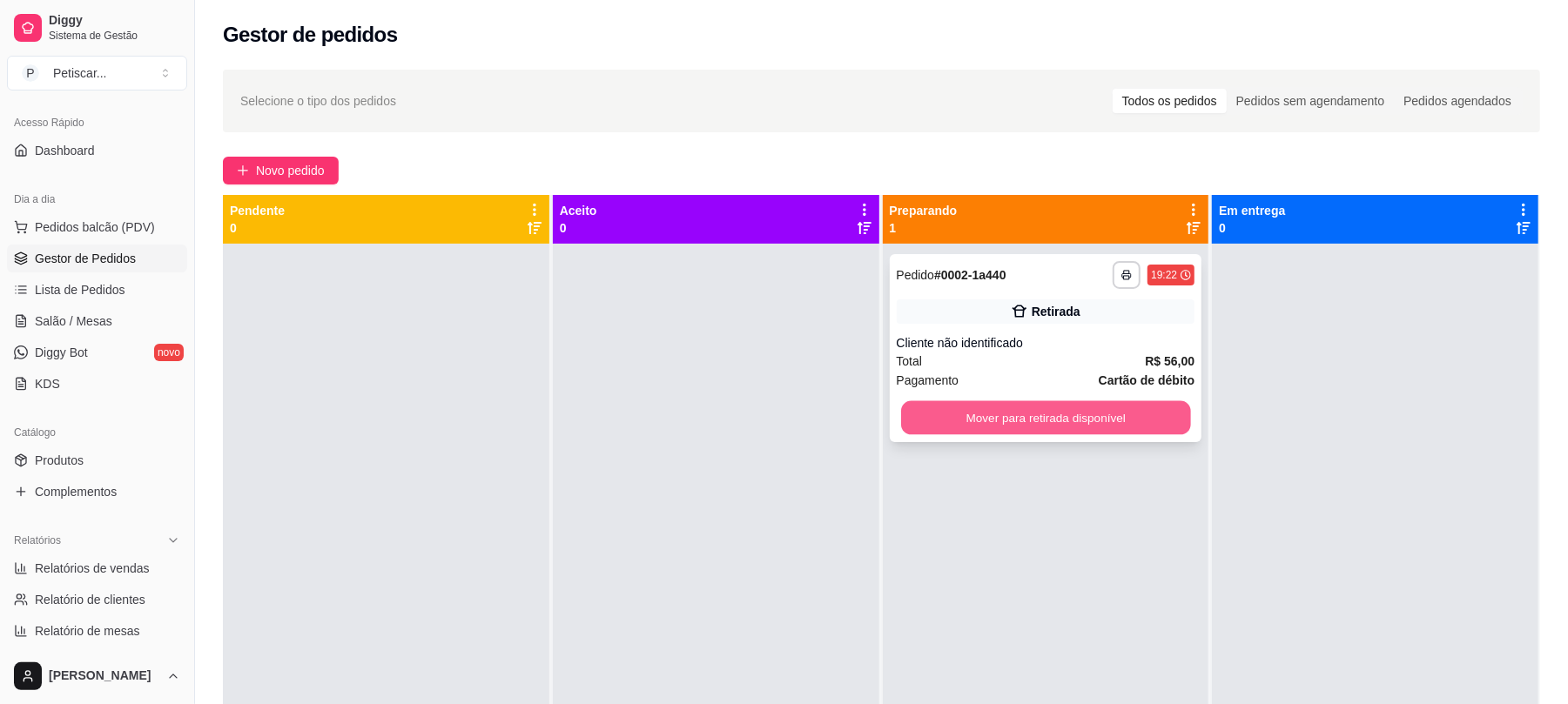
click at [914, 414] on button "Mover para retirada disponível" at bounding box center [1045, 418] width 289 height 34
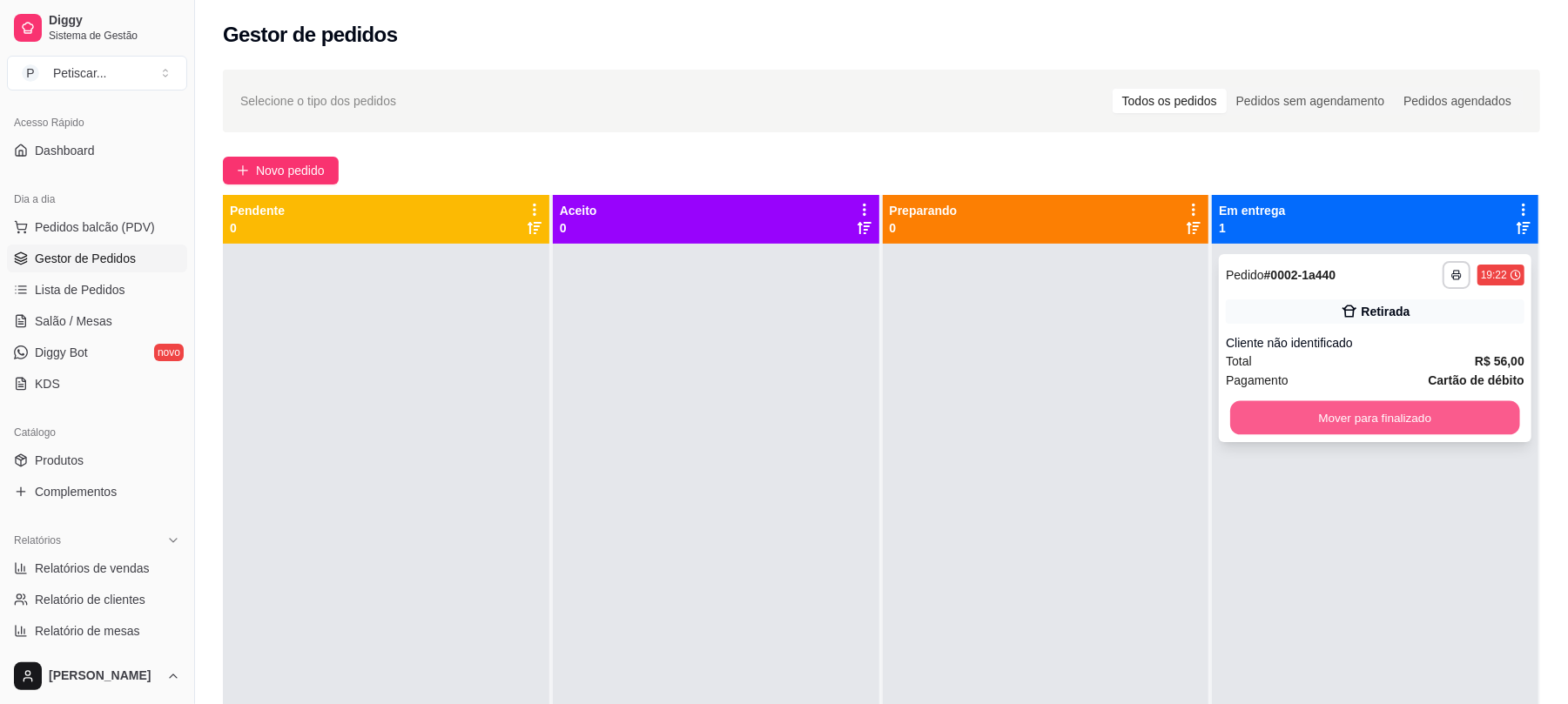
click at [1350, 426] on button "Mover para finalizado" at bounding box center [1375, 418] width 289 height 34
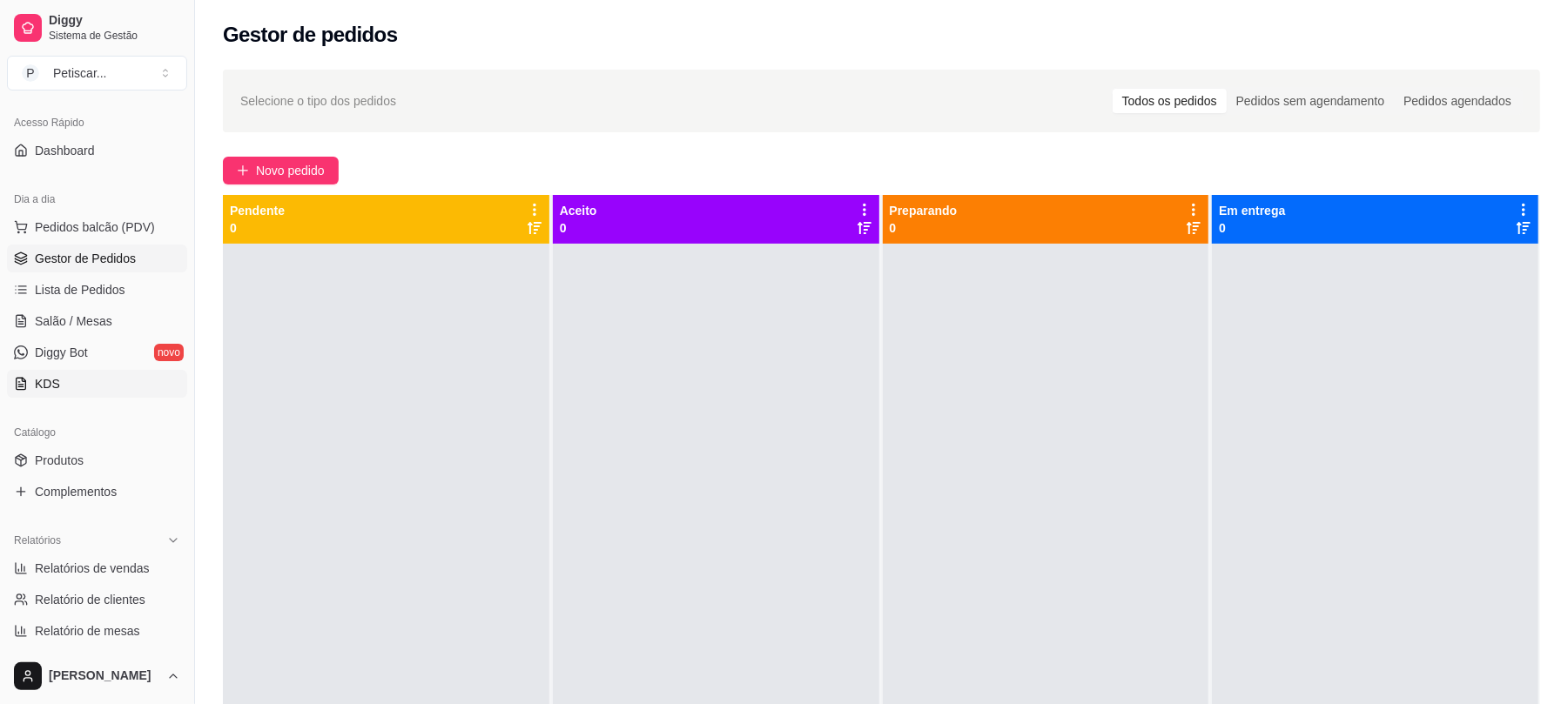
scroll to position [200, 0]
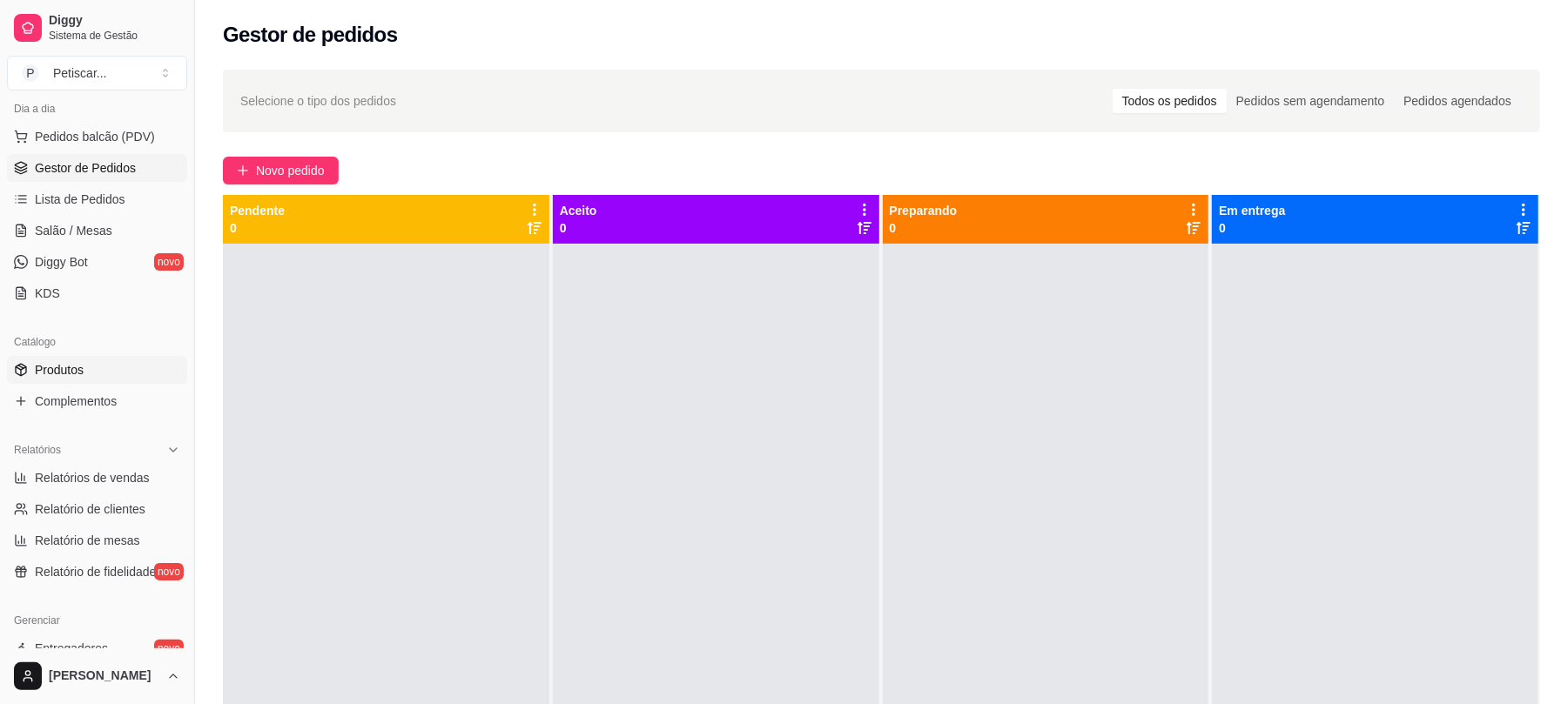
click at [85, 356] on link "Produtos" at bounding box center [97, 370] width 181 height 28
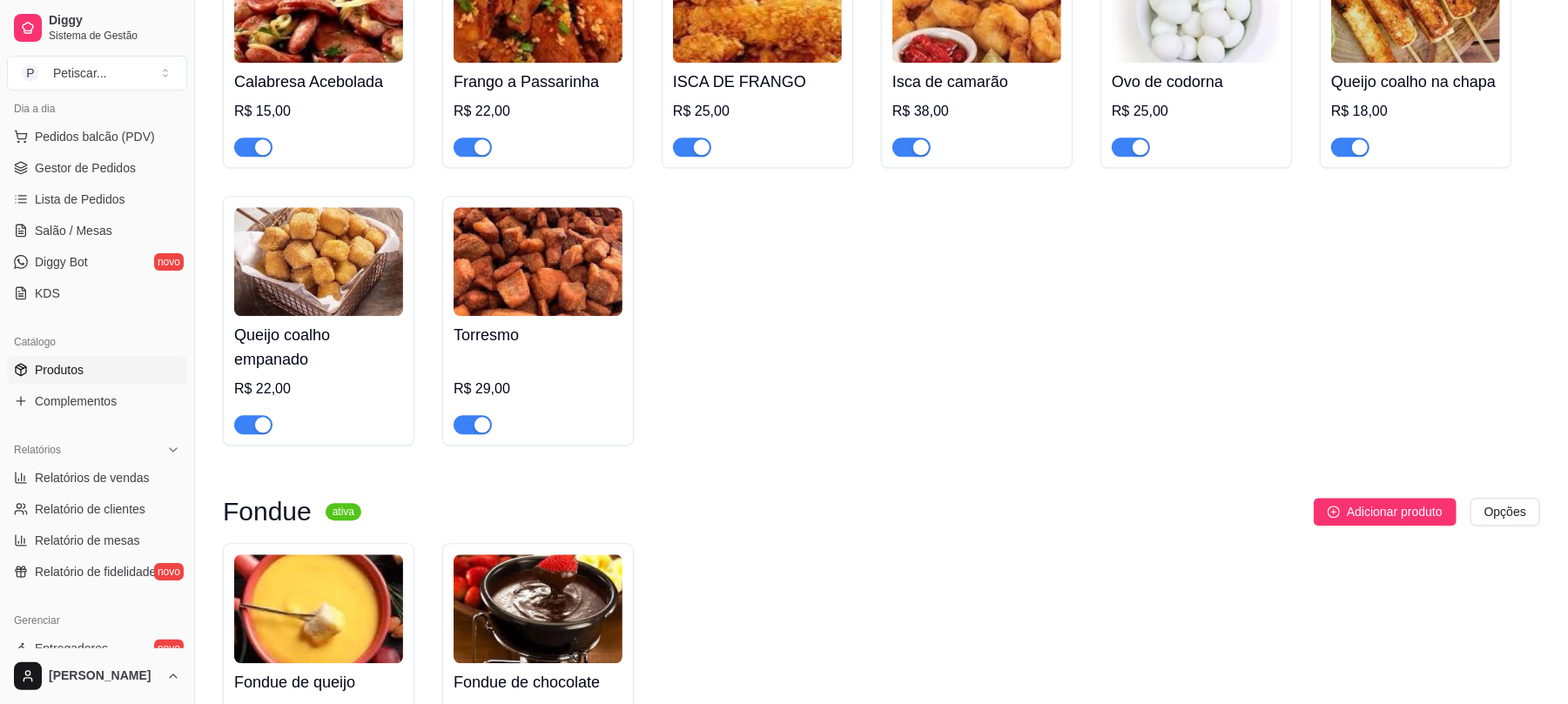
scroll to position [2845, 0]
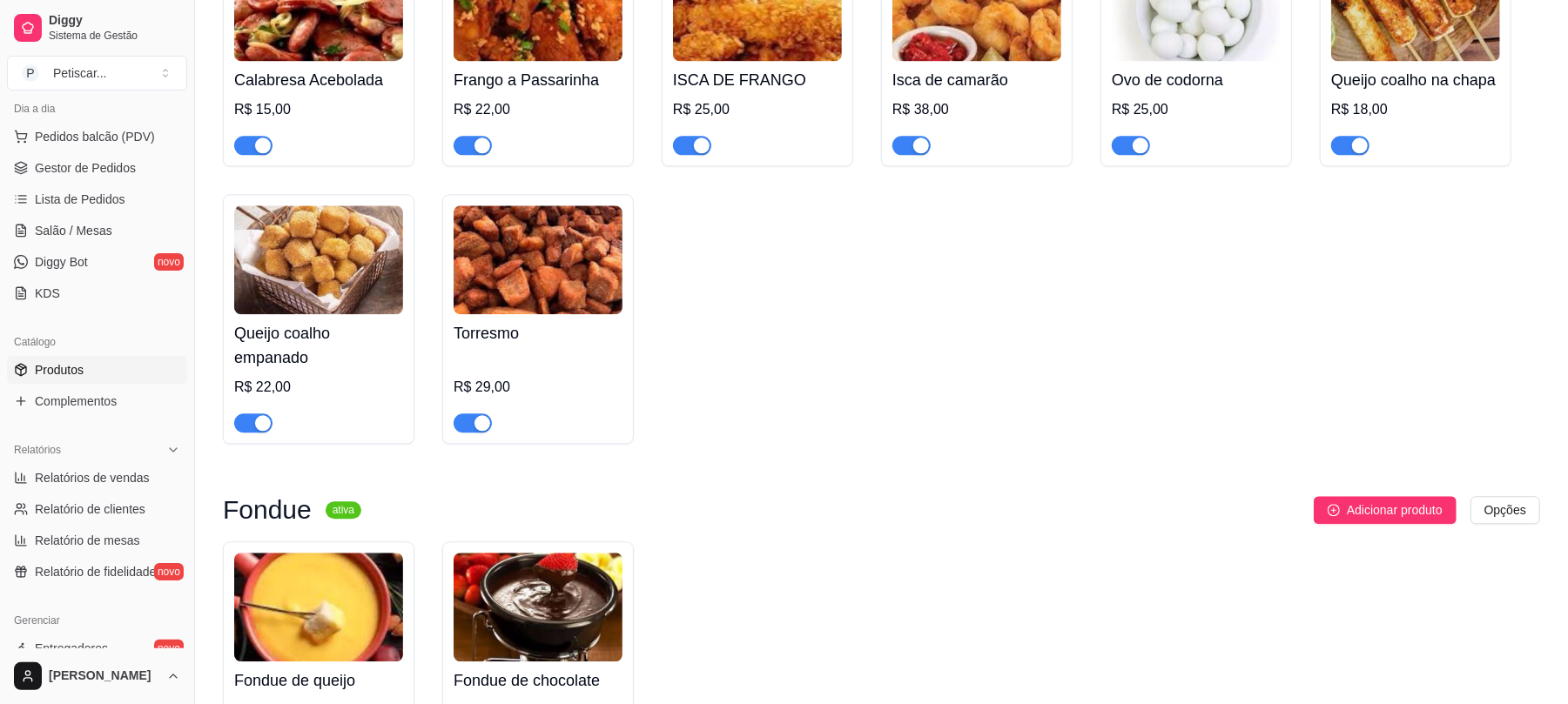
click at [460, 422] on span "button" at bounding box center [473, 423] width 38 height 19
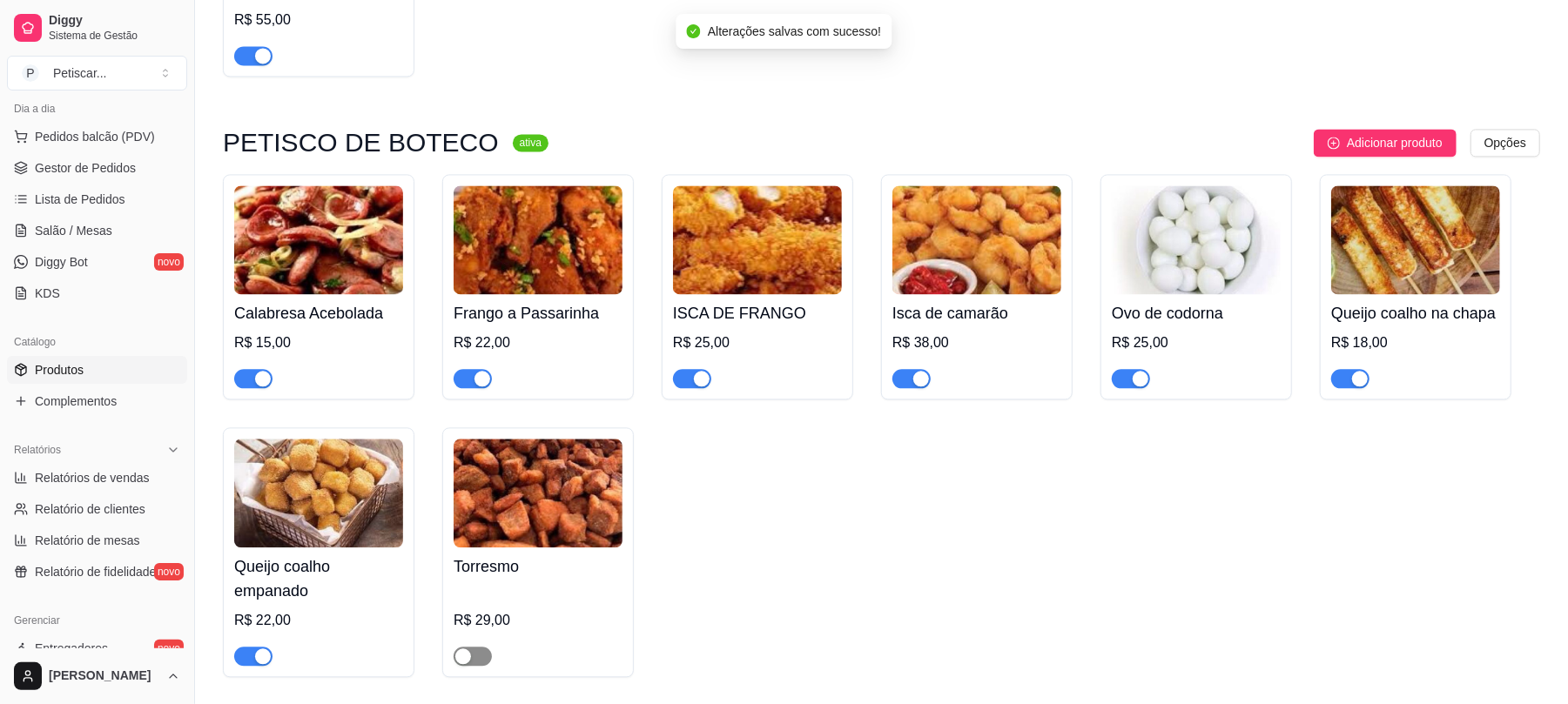
scroll to position [2610, 0]
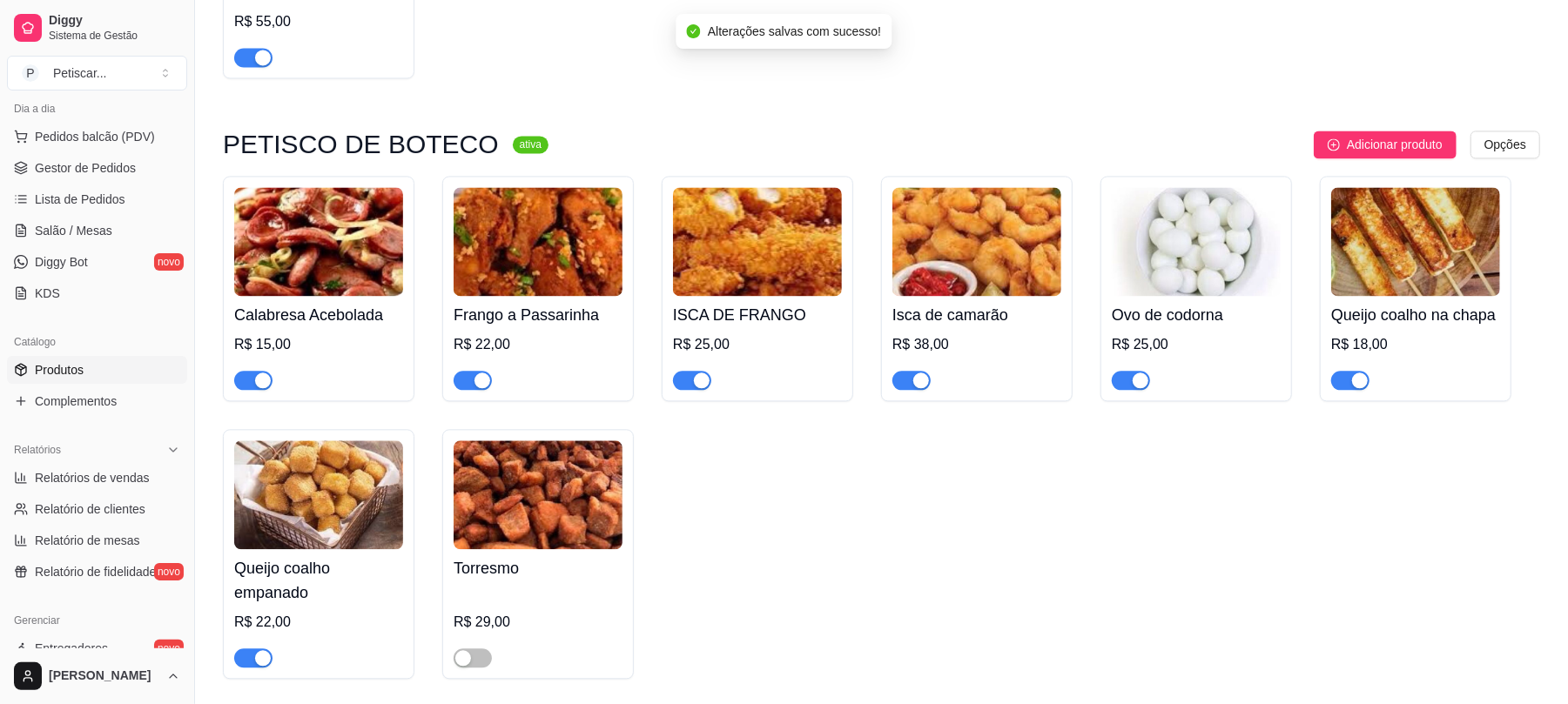
click at [1140, 373] on div "button" at bounding box center [1140, 380] width 15 height 15
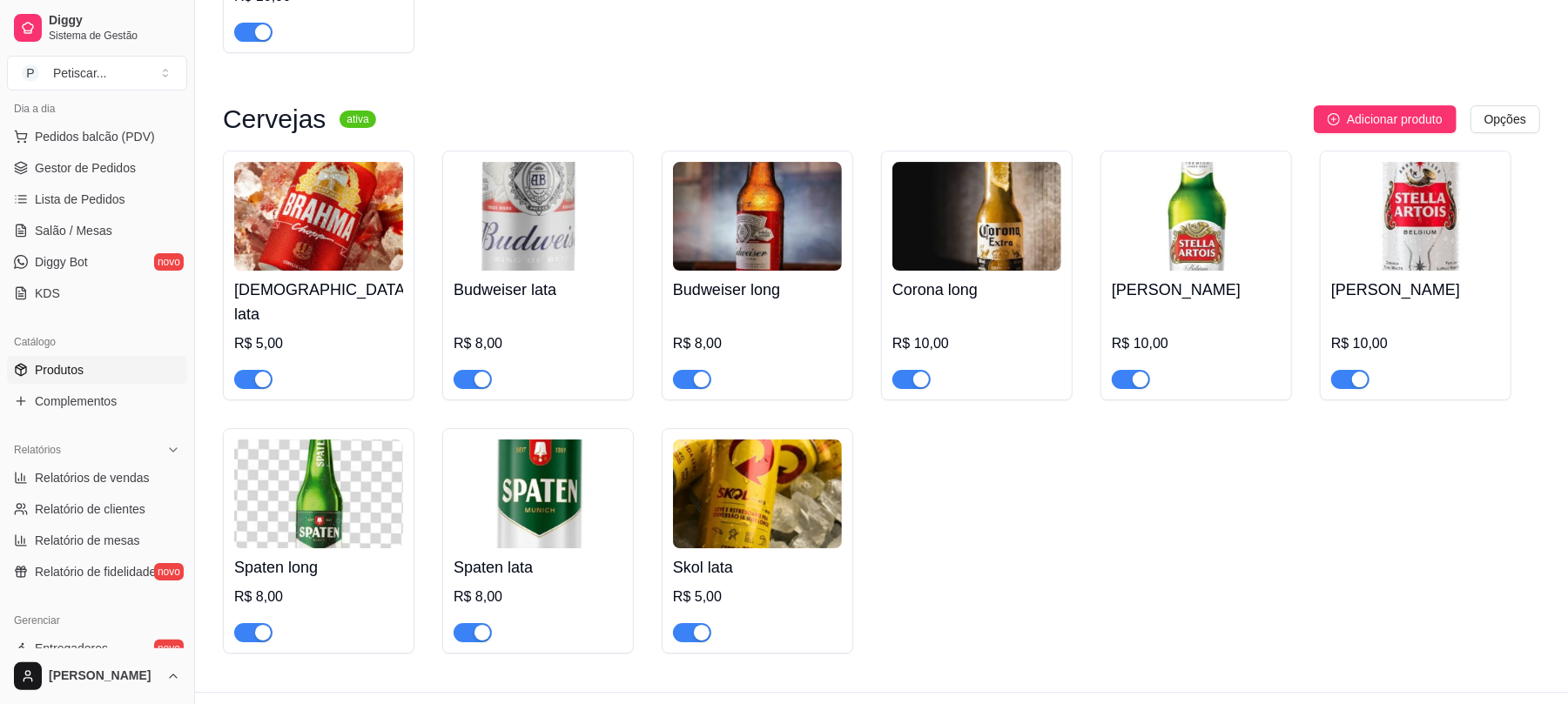
scroll to position [4155, 0]
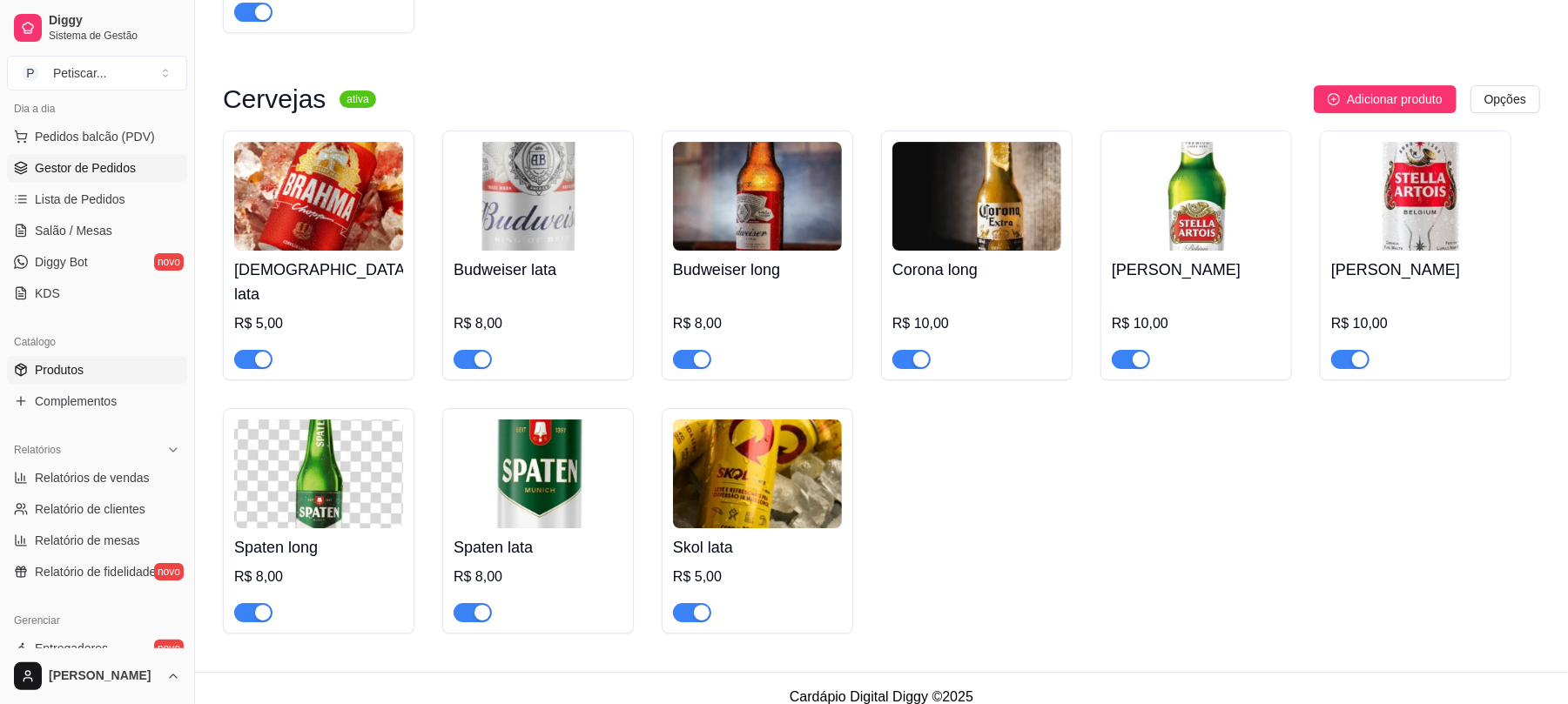
click at [14, 168] on icon at bounding box center [20, 169] width 12 height 3
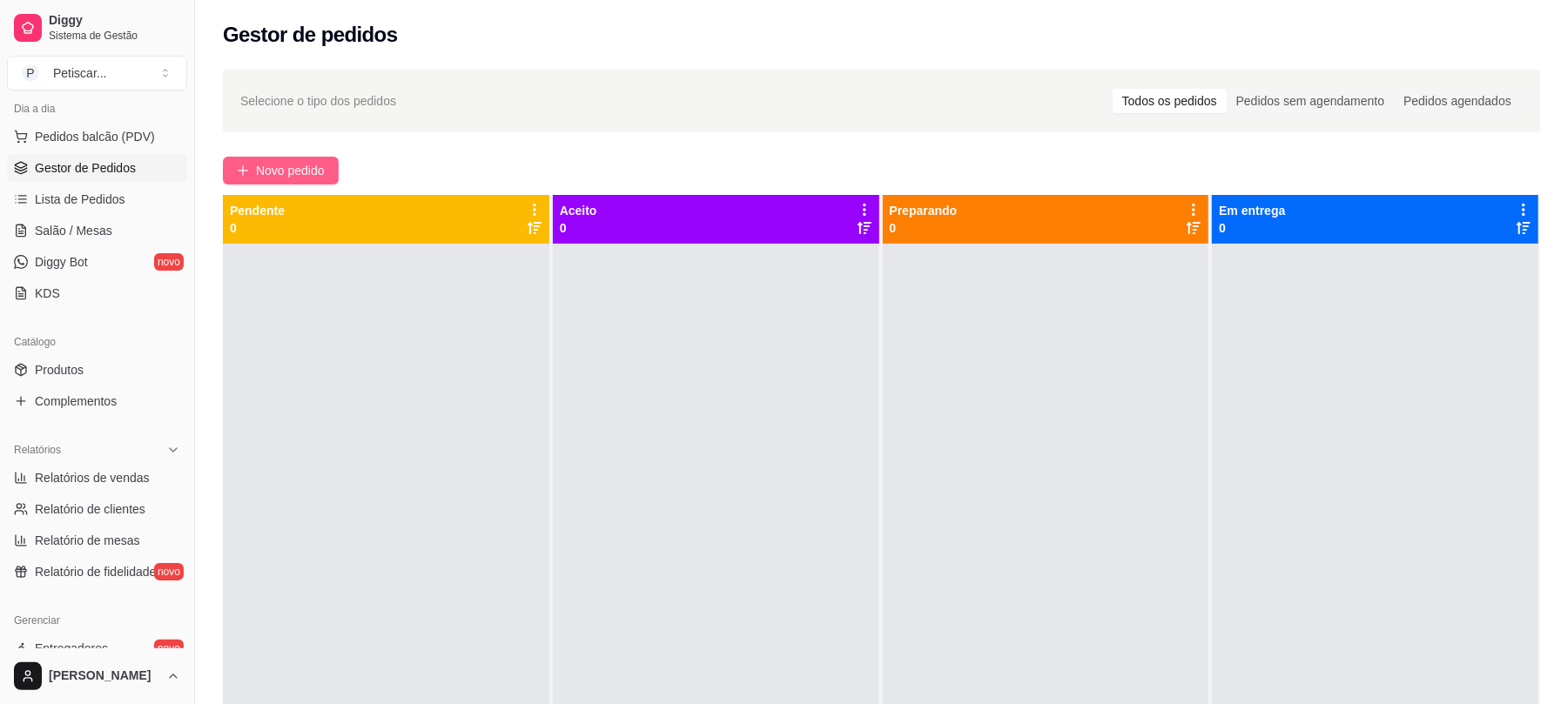
click at [324, 182] on button "Novo pedido" at bounding box center [281, 170] width 116 height 28
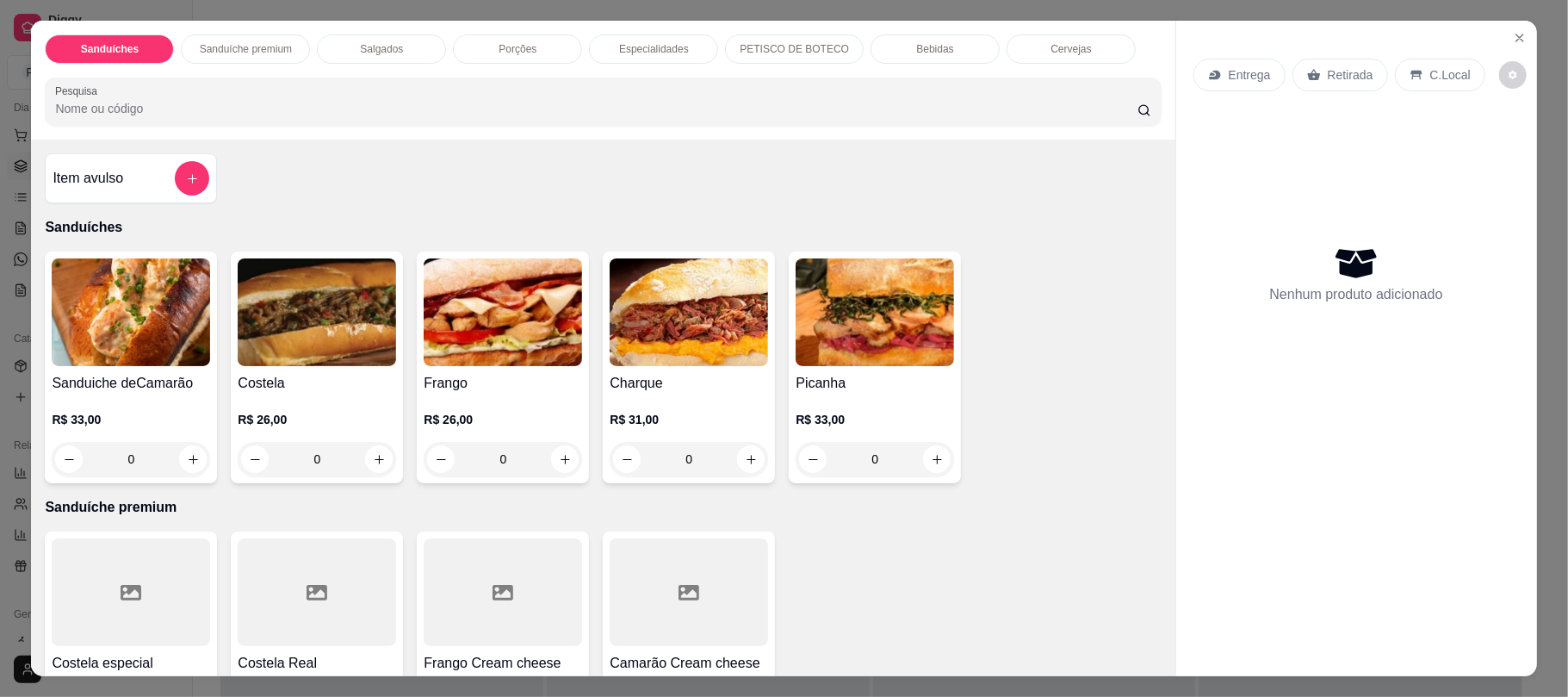
click at [373, 452] on div "0" at bounding box center [316, 459] width 159 height 34
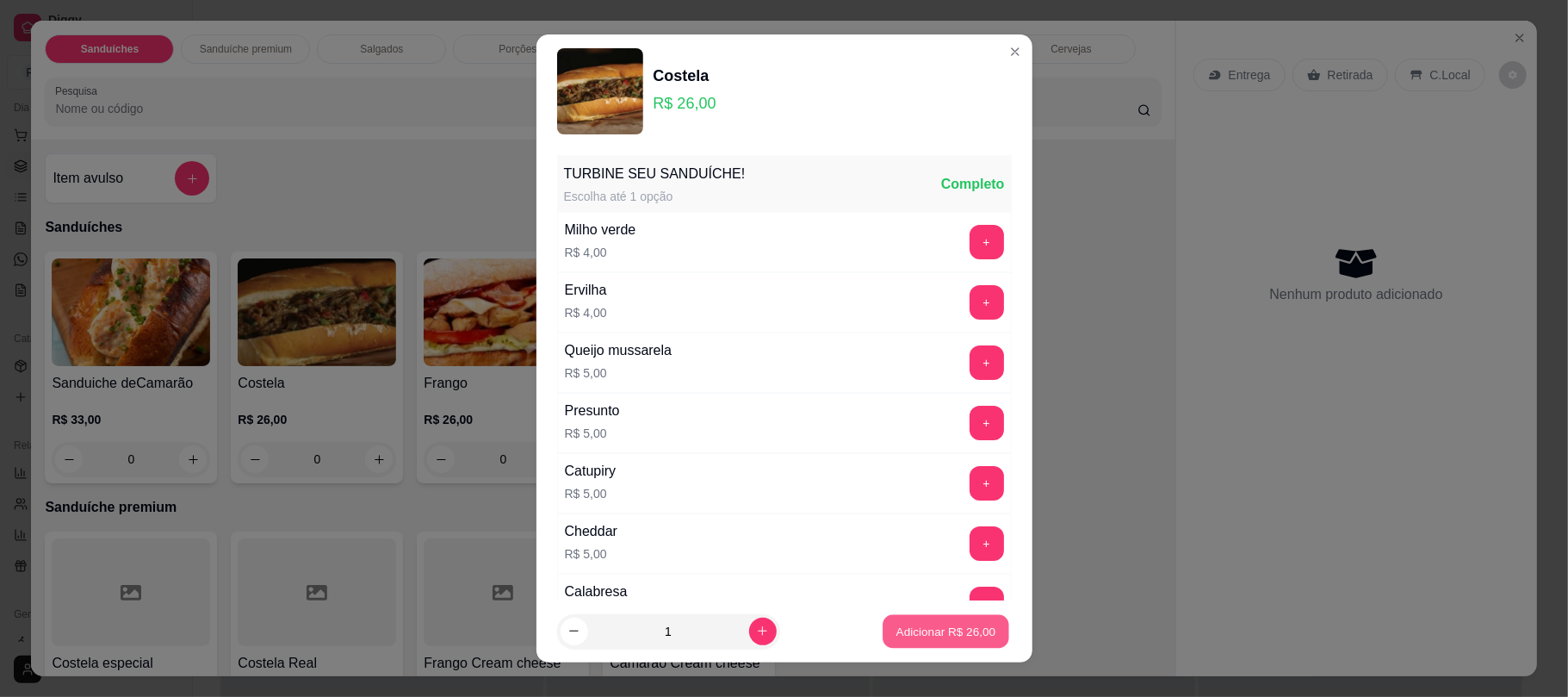
click at [911, 625] on p "Adicionar R$ 26,00" at bounding box center [946, 630] width 100 height 16
type input "1"
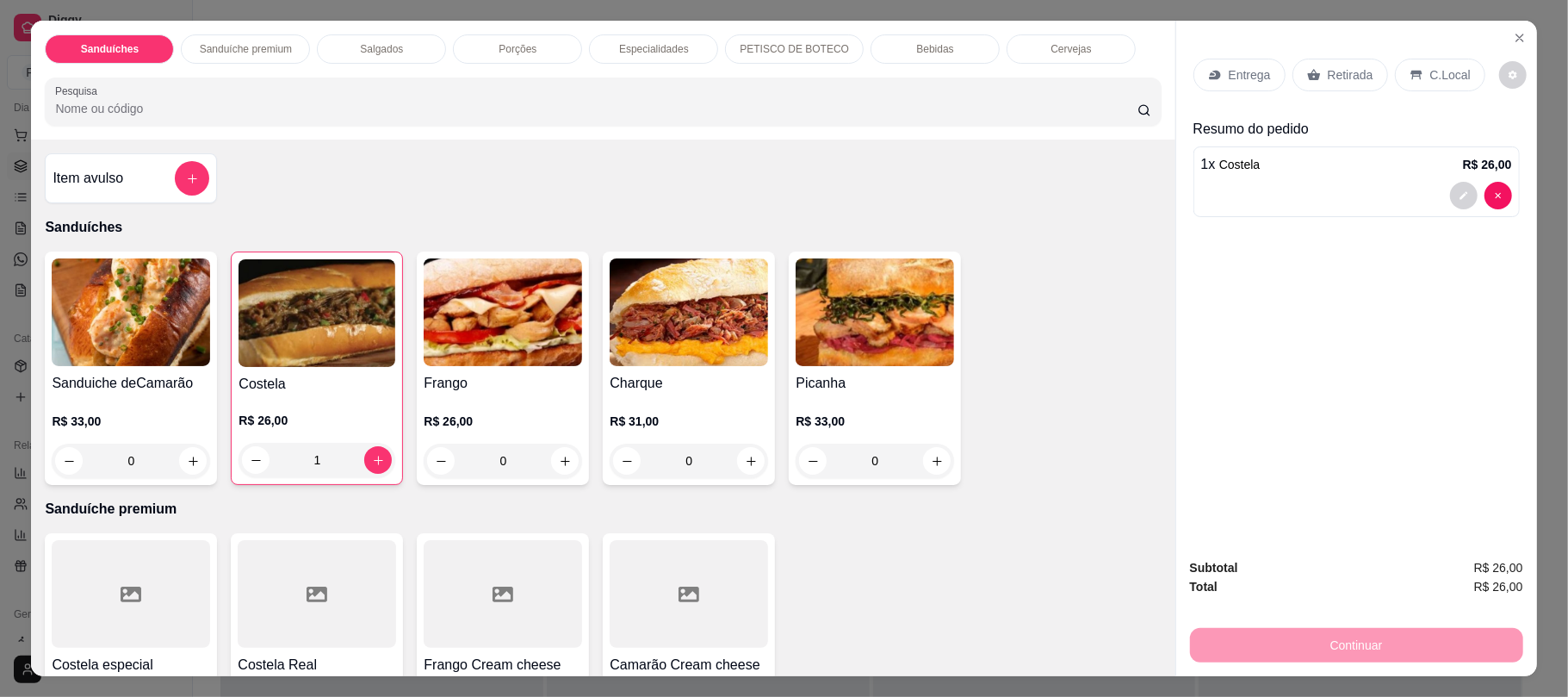
click at [1317, 85] on div "Retirada" at bounding box center [1340, 75] width 96 height 32
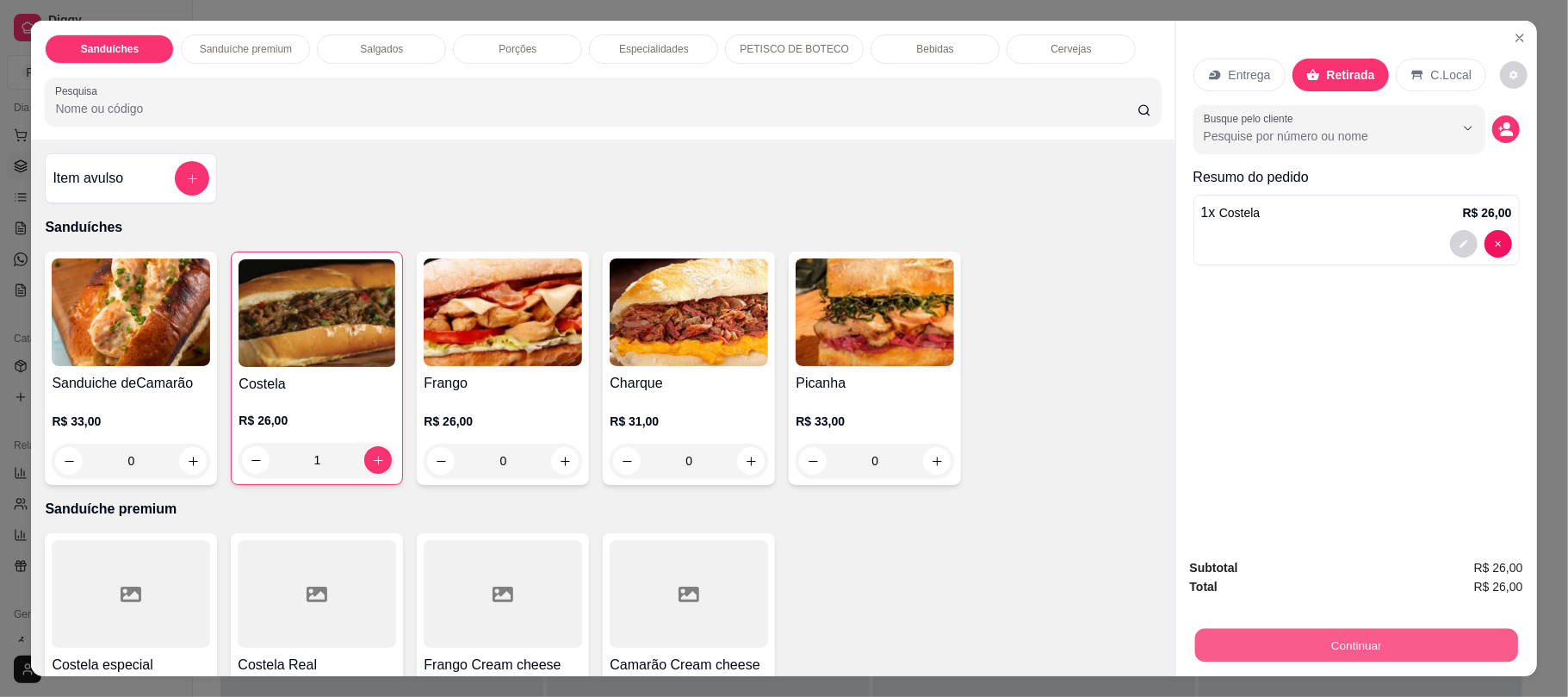
click at [1270, 655] on button "Continuar" at bounding box center [1356, 645] width 323 height 33
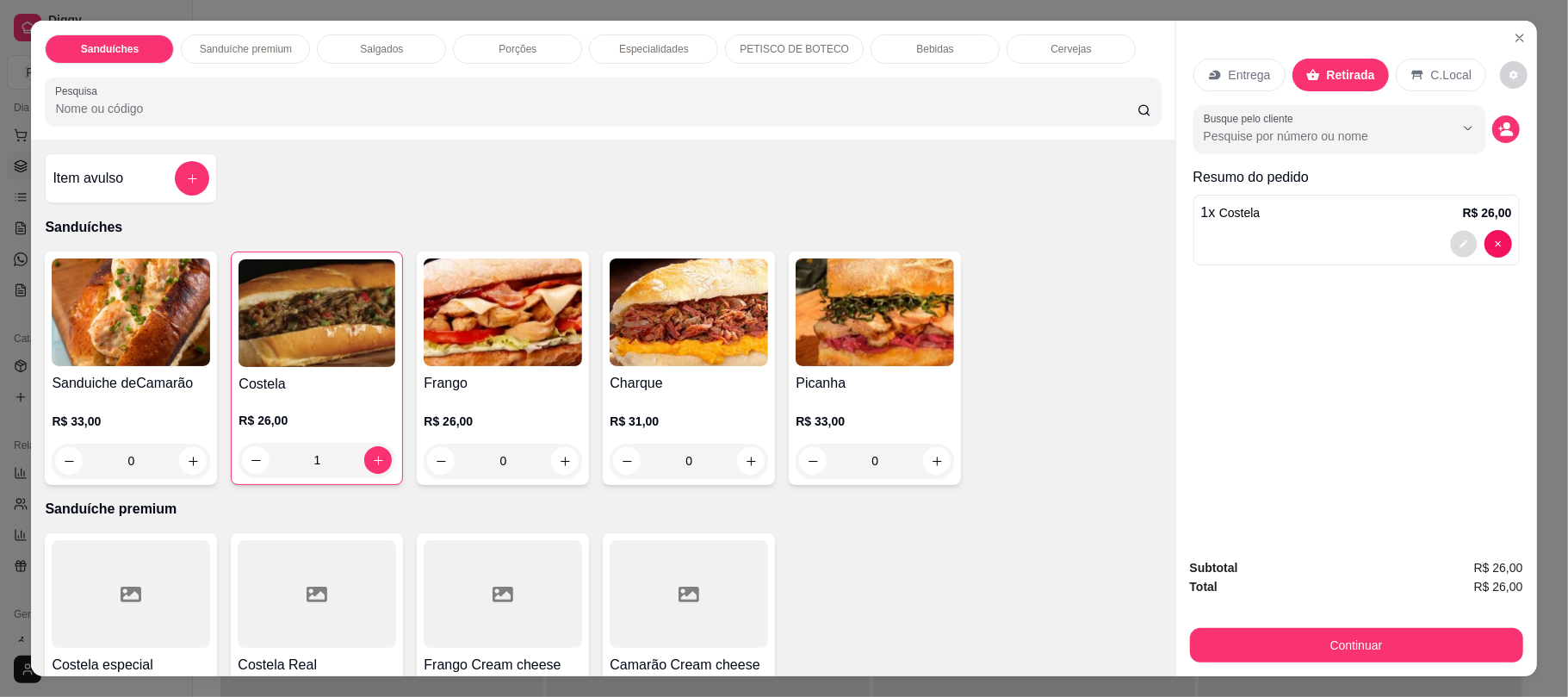
click at [1460, 242] on icon "decrease-product-quantity" at bounding box center [1463, 244] width 8 height 8
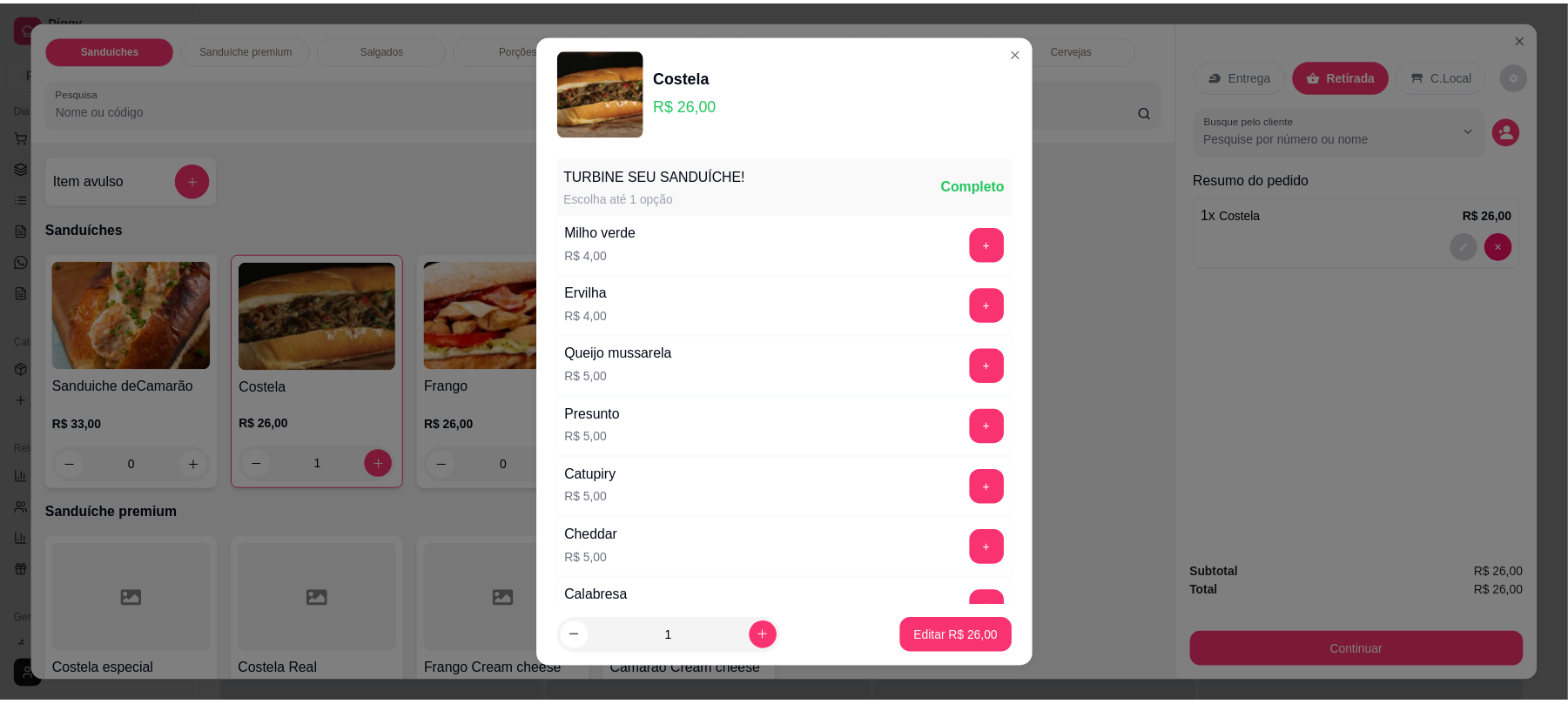
scroll to position [231, 0]
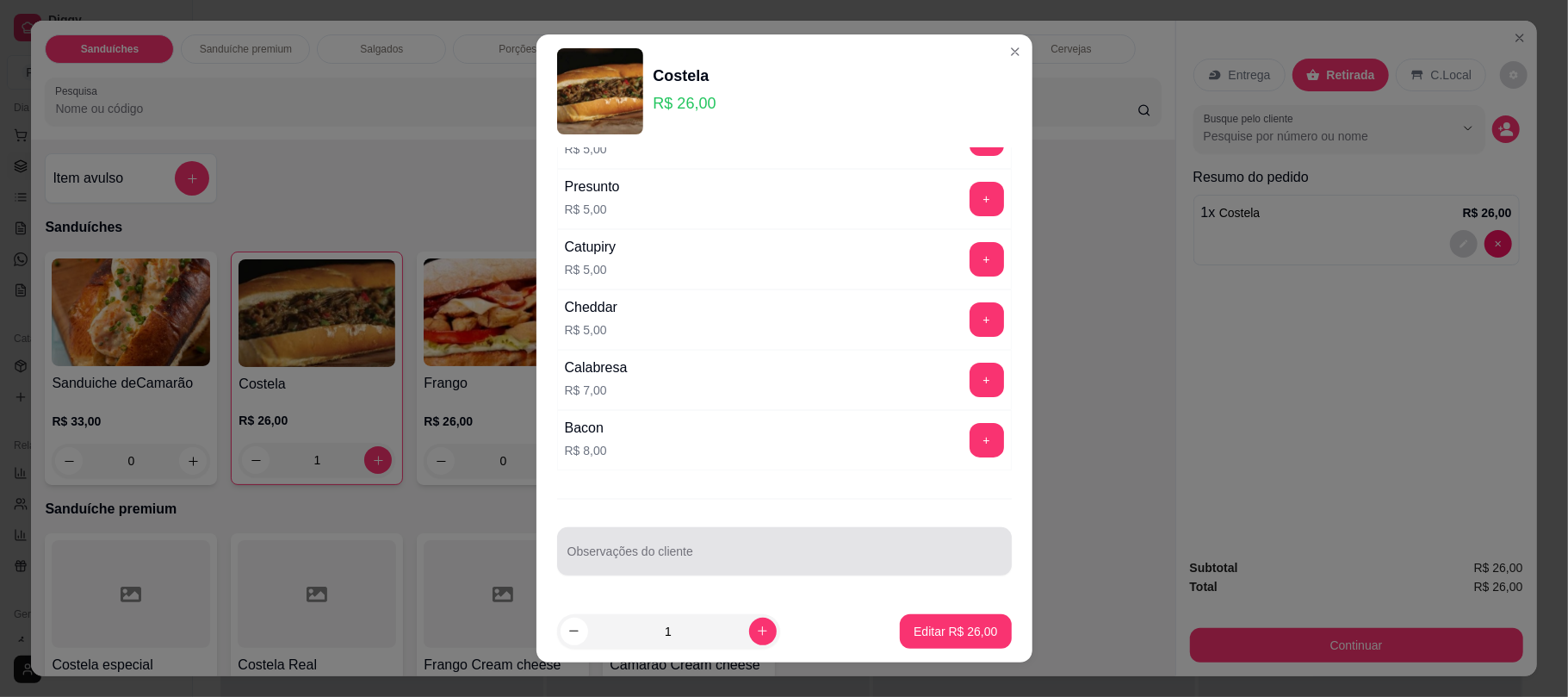
click at [753, 546] on div at bounding box center [784, 552] width 434 height 34
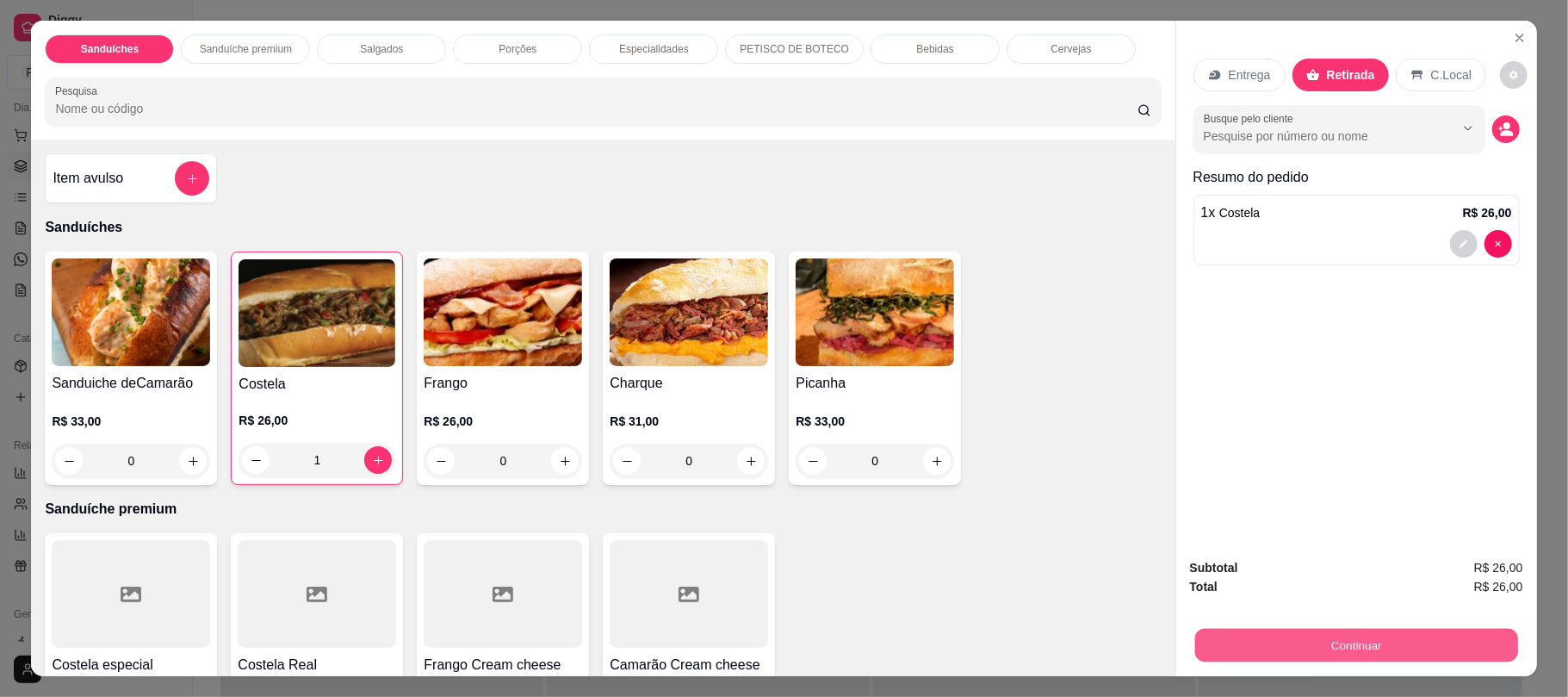
click at [1272, 647] on button "Continuar" at bounding box center [1356, 645] width 323 height 33
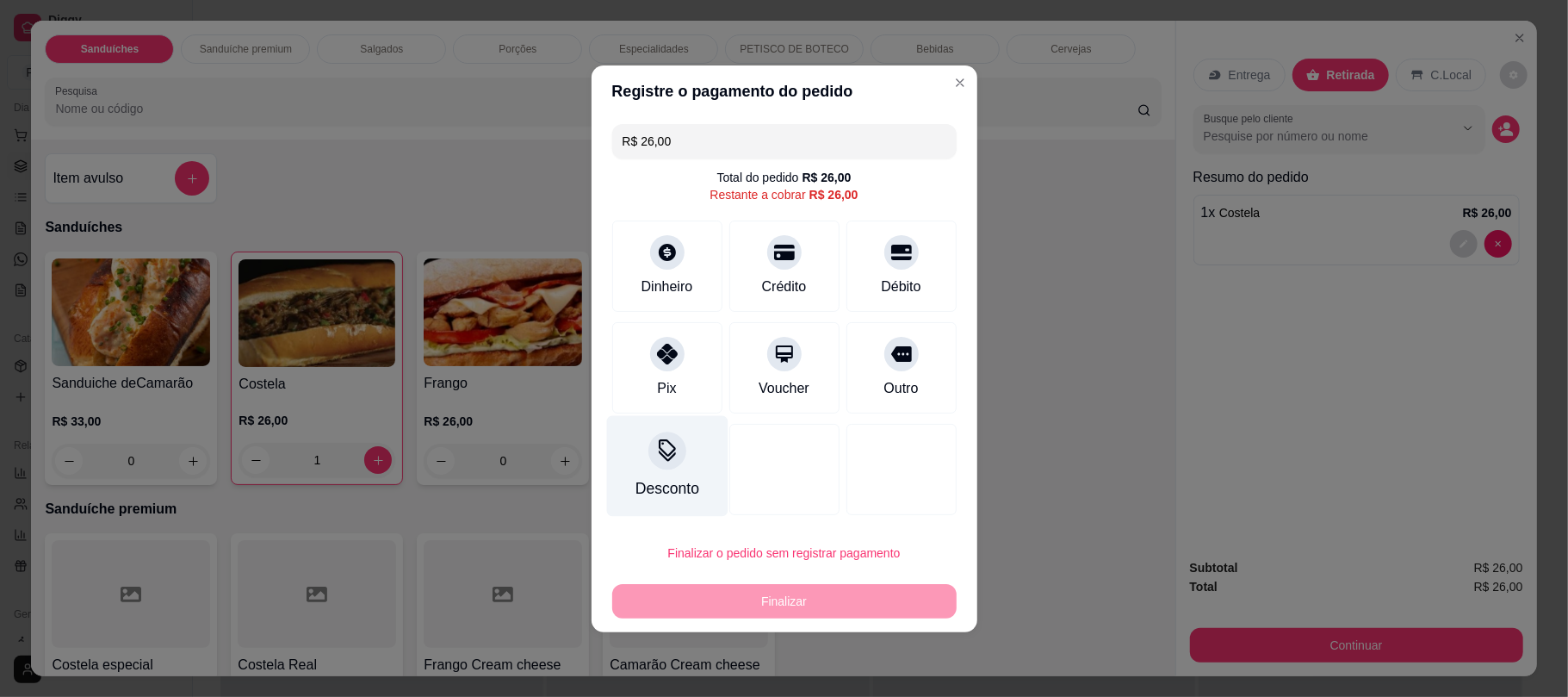
click at [696, 466] on div "Desconto" at bounding box center [667, 466] width 122 height 101
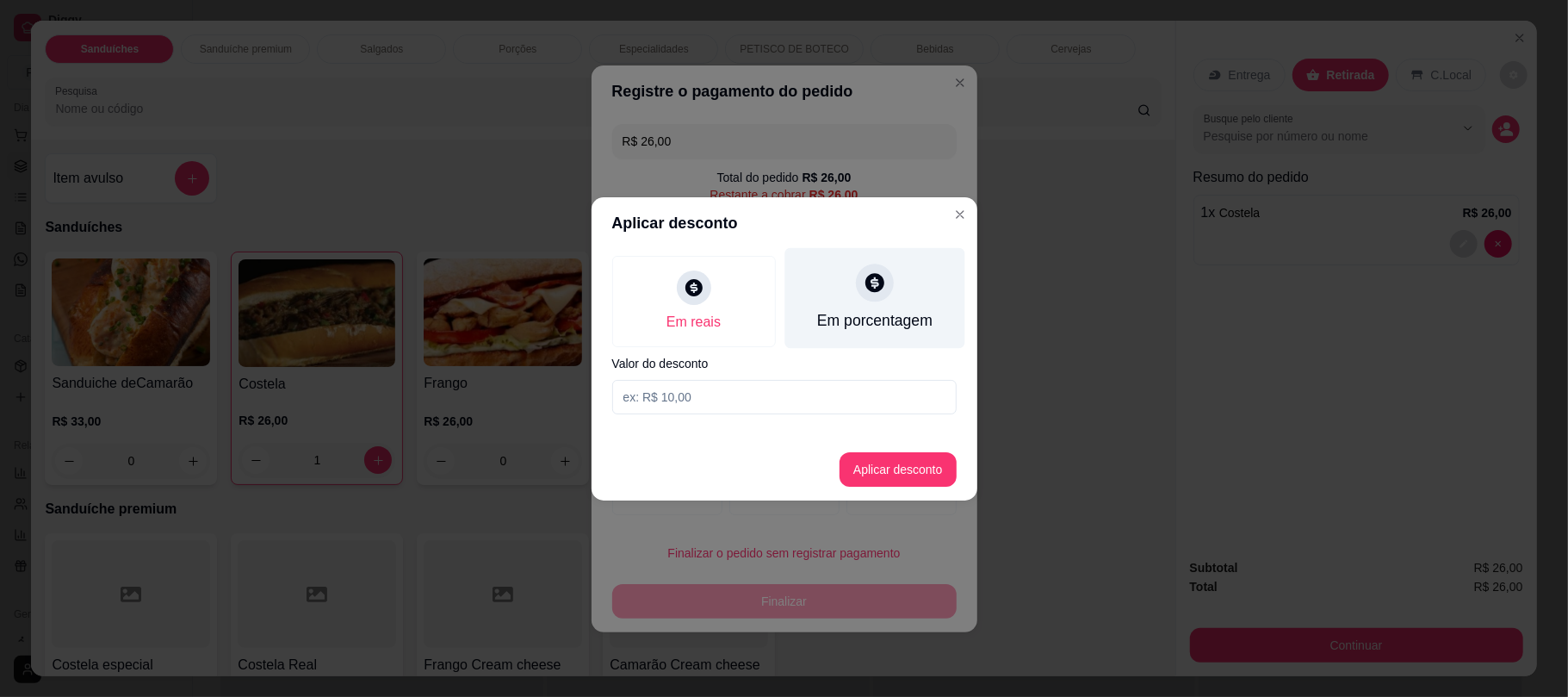
click at [887, 304] on div "Em porcentagem" at bounding box center [874, 298] width 180 height 101
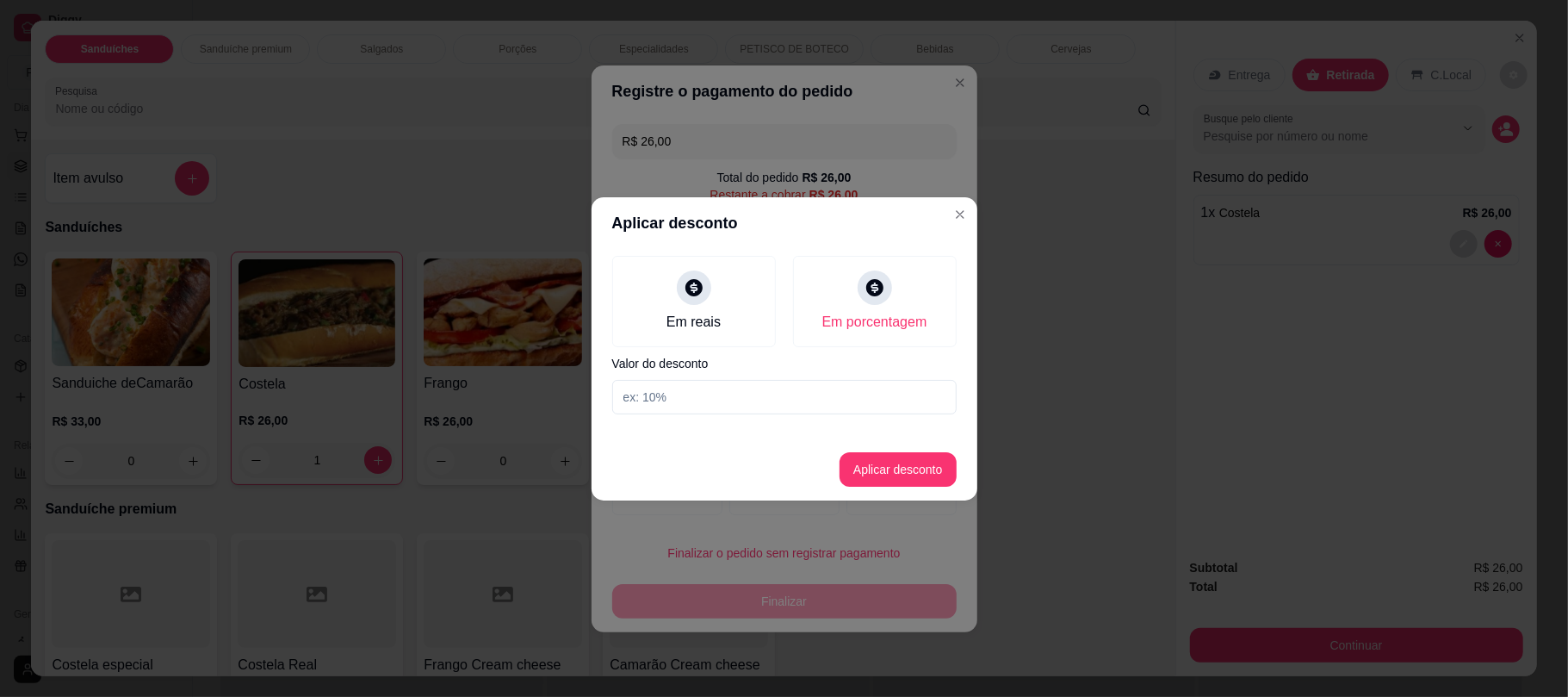
click at [746, 383] on input at bounding box center [784, 397] width 345 height 34
type input "15"
drag, startPoint x: 914, startPoint y: 490, endPoint x: 916, endPoint y: 474, distance: 16.1
click at [916, 474] on footer "Aplicar desconto" at bounding box center [785, 469] width 386 height 62
click at [916, 474] on button "Aplicar desconto" at bounding box center [897, 469] width 113 height 33
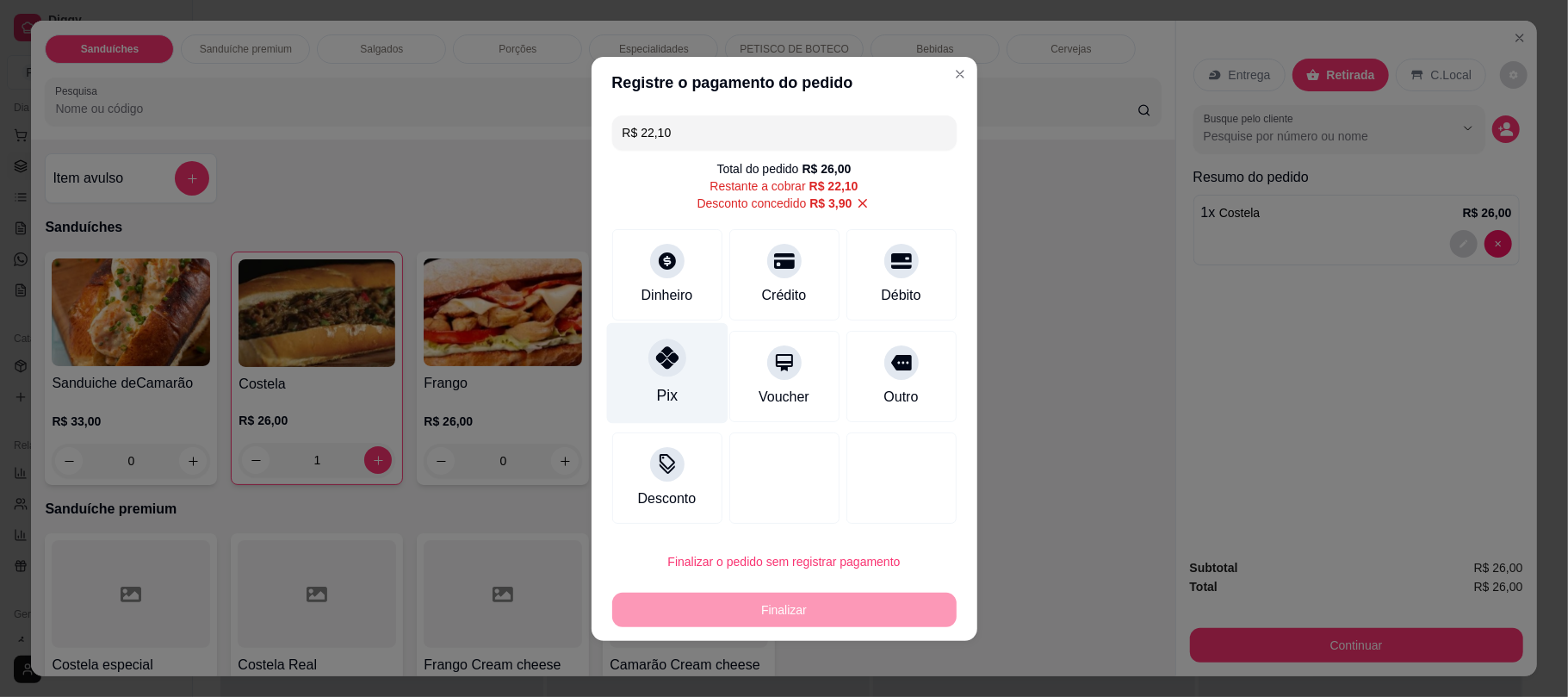
click at [682, 355] on div at bounding box center [667, 358] width 38 height 38
type input "R$ 0,00"
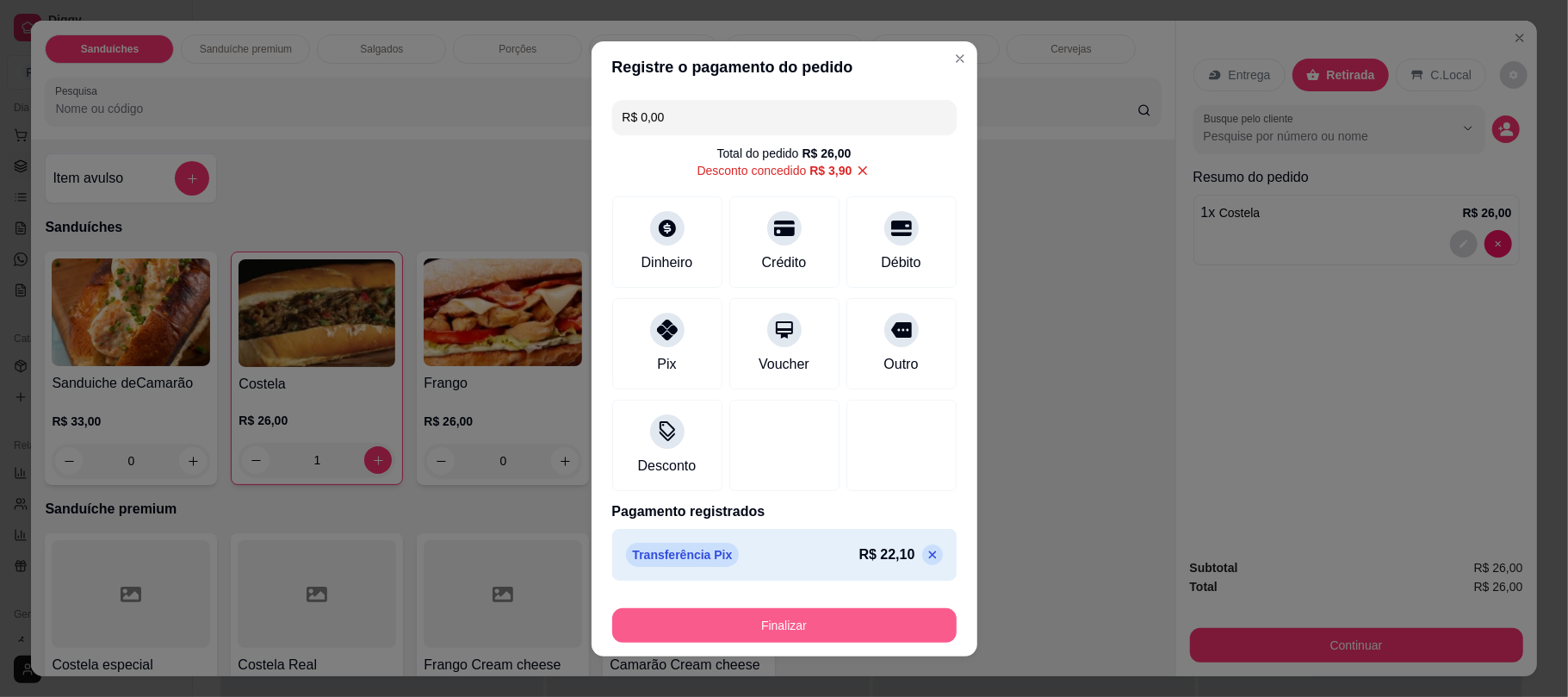
click at [793, 618] on button "Finalizar" at bounding box center [784, 626] width 345 height 34
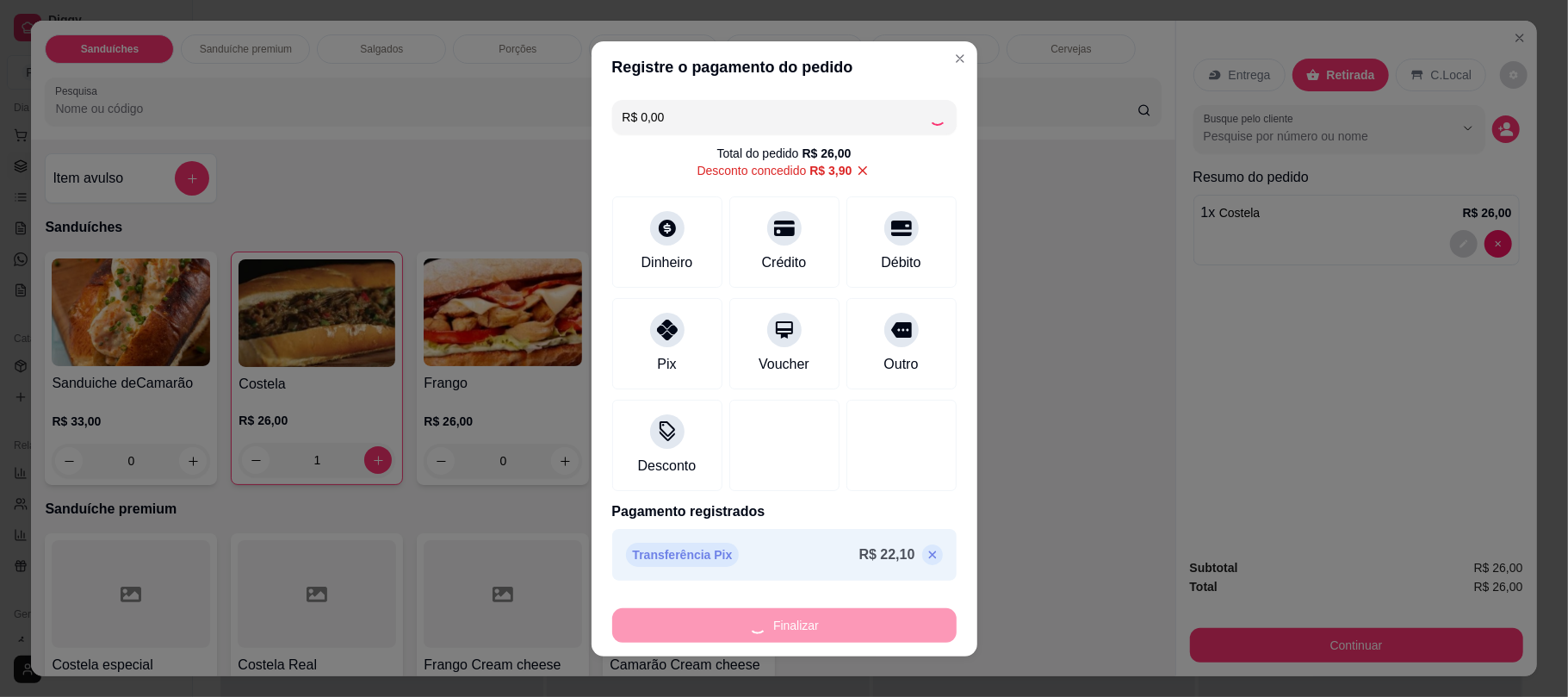
type input "0"
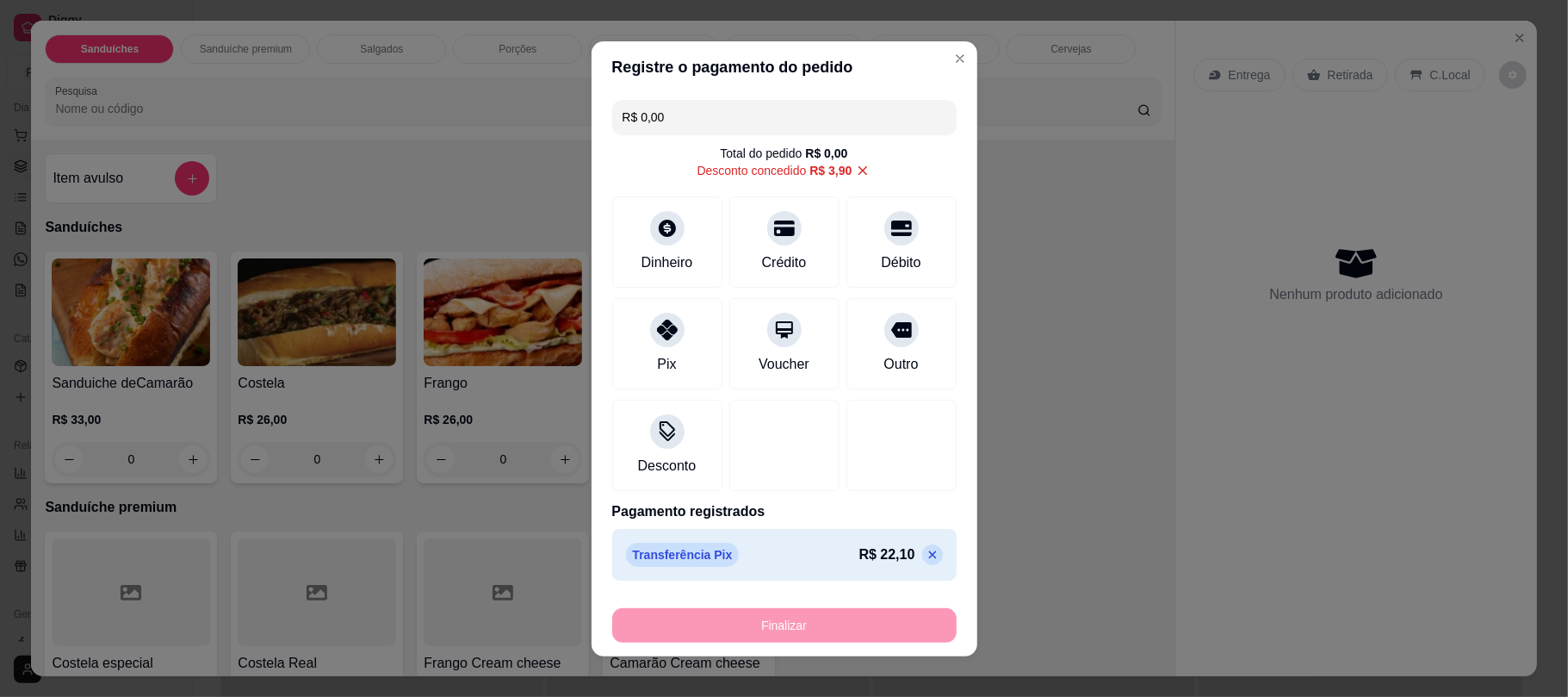
type input "-R$ 26,00"
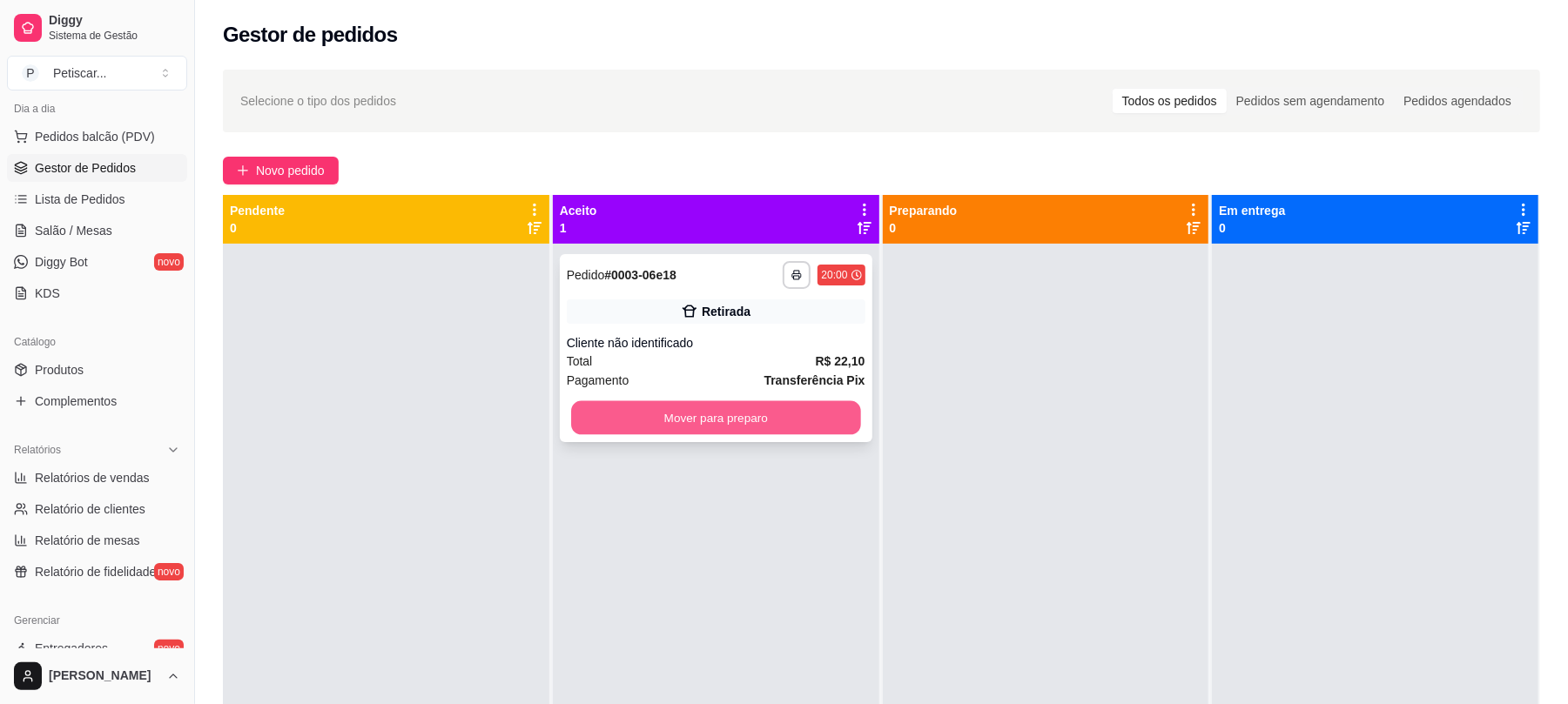
click at [750, 413] on button "Mover para preparo" at bounding box center [716, 418] width 289 height 34
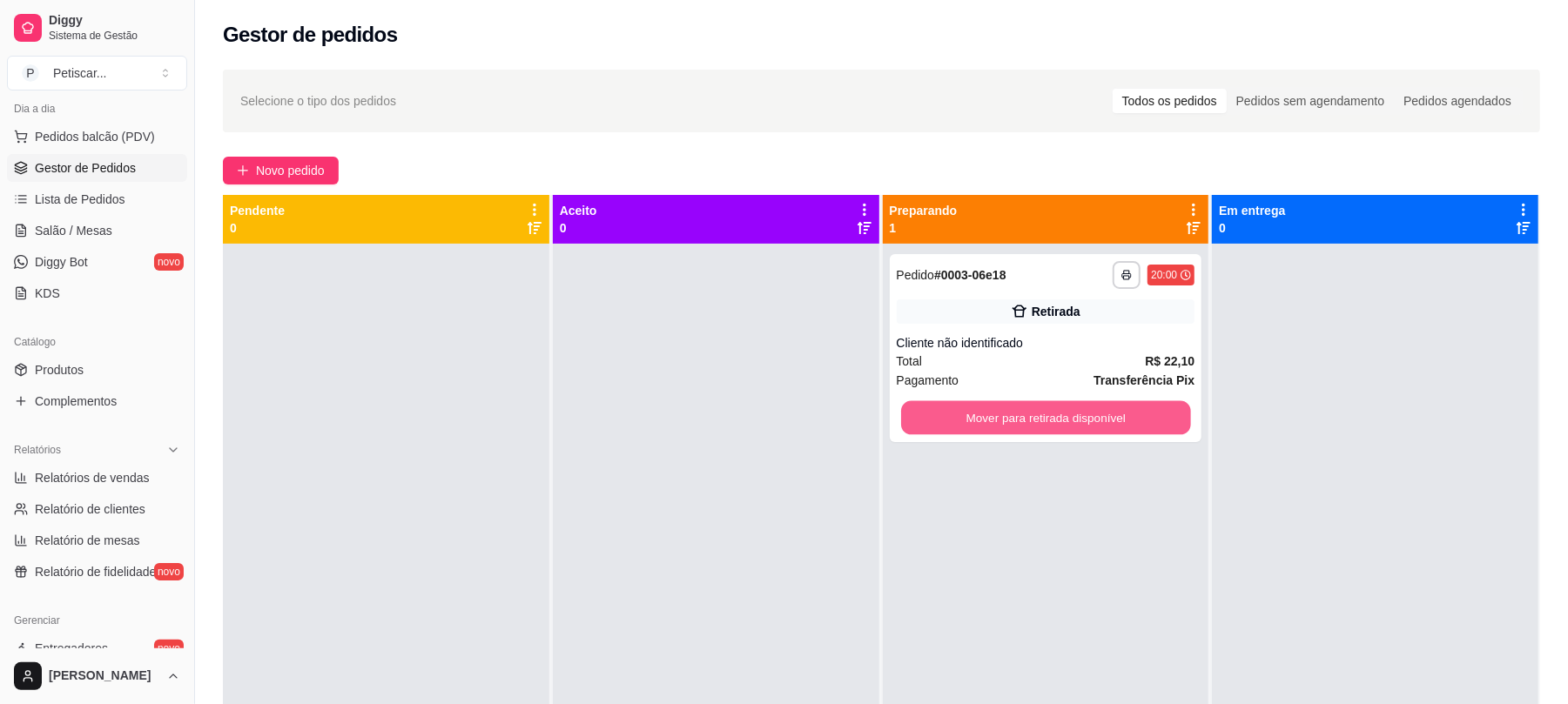
click at [976, 408] on button "Mover para retirada disponível" at bounding box center [1045, 418] width 289 height 34
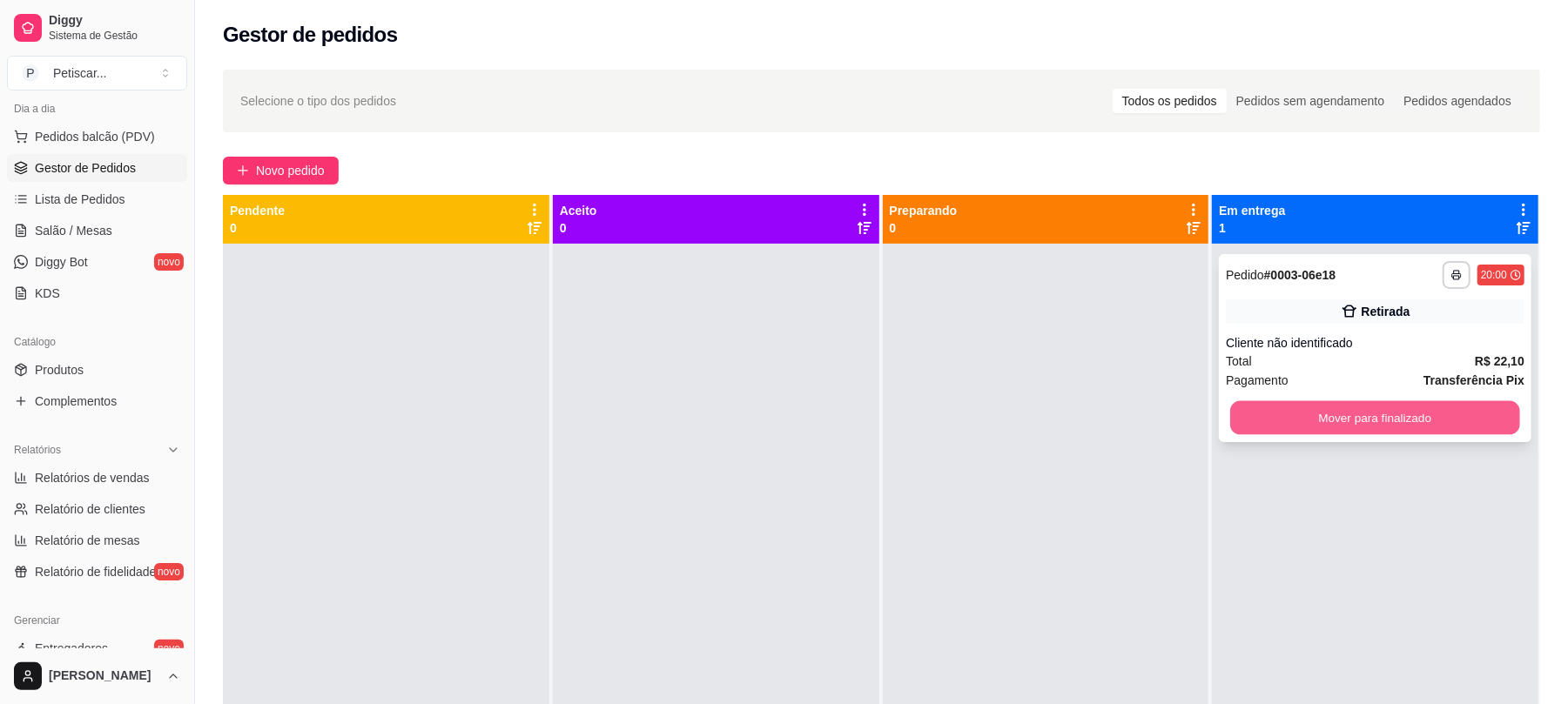
click at [1262, 414] on button "Mover para finalizado" at bounding box center [1375, 418] width 289 height 34
